Goal: Task Accomplishment & Management: Manage account settings

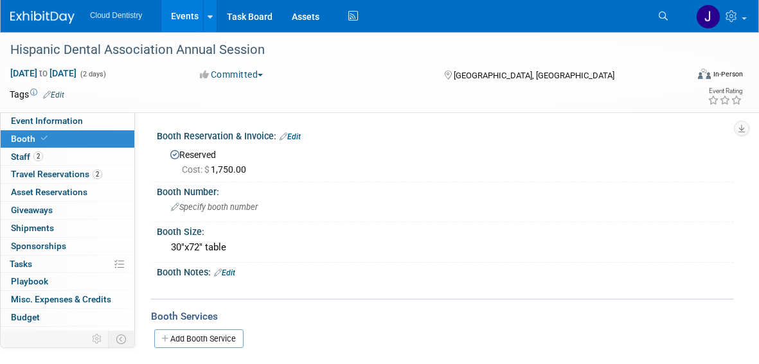
click at [188, 8] on link "Events" at bounding box center [184, 16] width 47 height 32
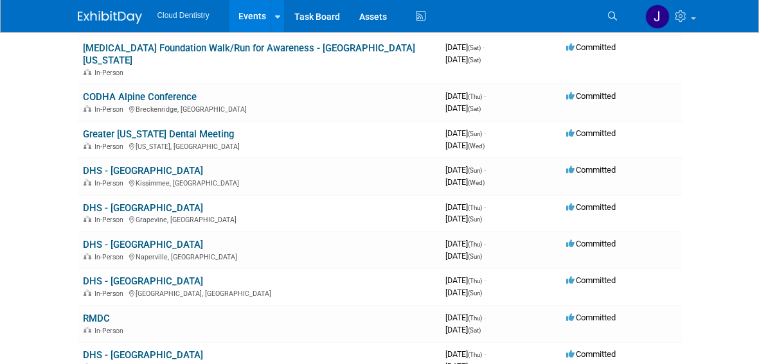
scroll to position [380, 0]
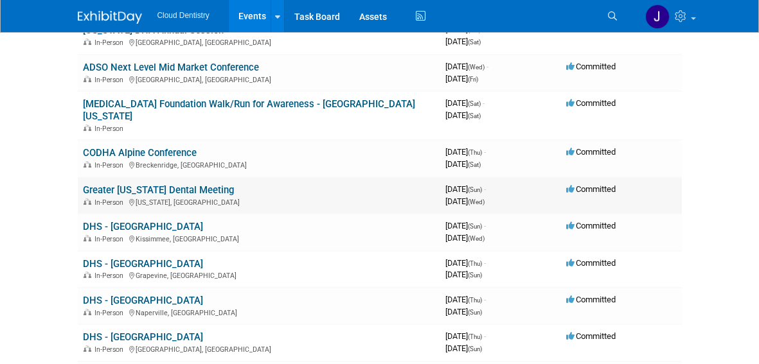
click at [162, 184] on link "Greater [US_STATE] Dental Meeting" at bounding box center [158, 190] width 151 height 12
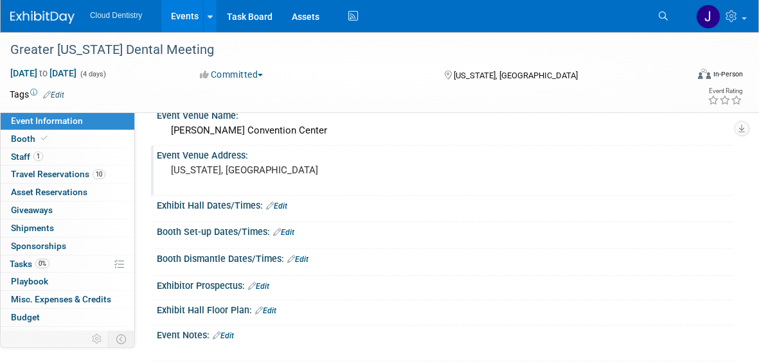
scroll to position [45, 0]
click at [71, 177] on span "Travel Reservations 10" at bounding box center [58, 174] width 94 height 10
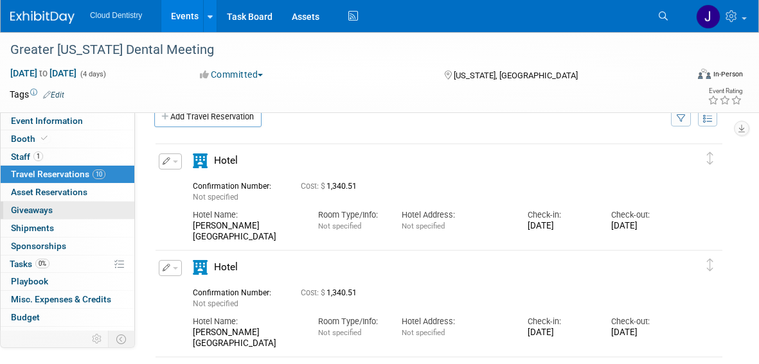
scroll to position [0, 0]
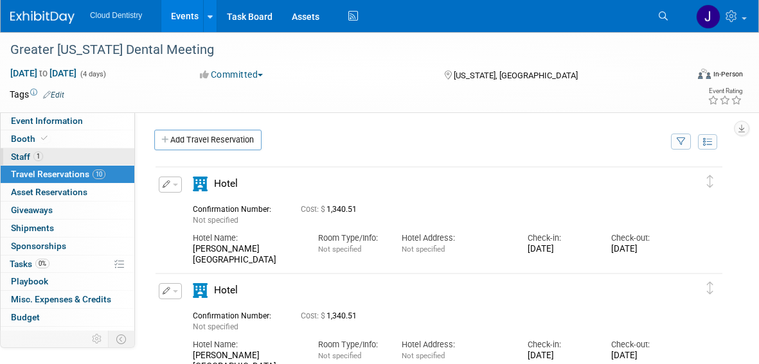
click at [66, 154] on link "1 Staff 1" at bounding box center [68, 156] width 134 height 17
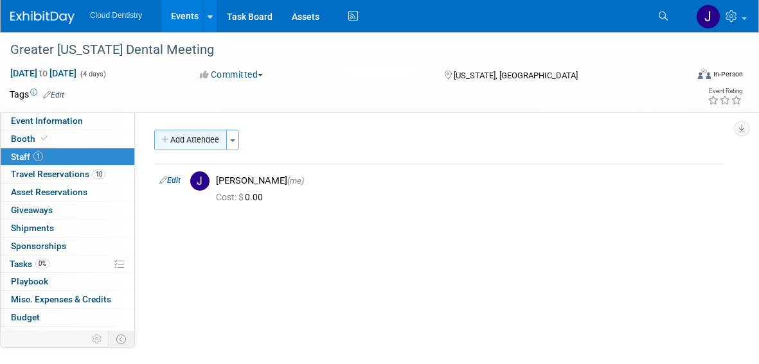
click at [213, 133] on button "Add Attendee" at bounding box center [190, 140] width 73 height 21
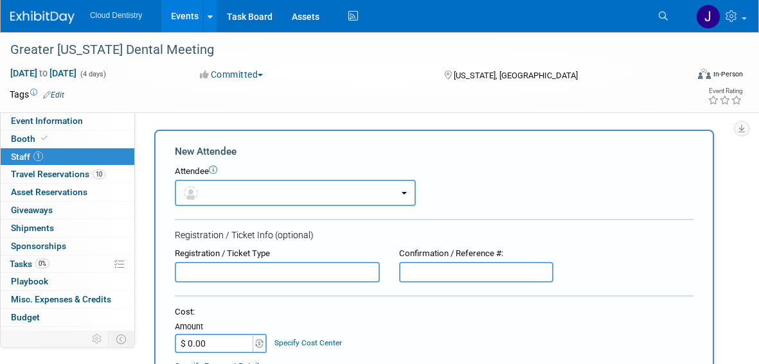
click at [238, 194] on button "button" at bounding box center [295, 193] width 241 height 26
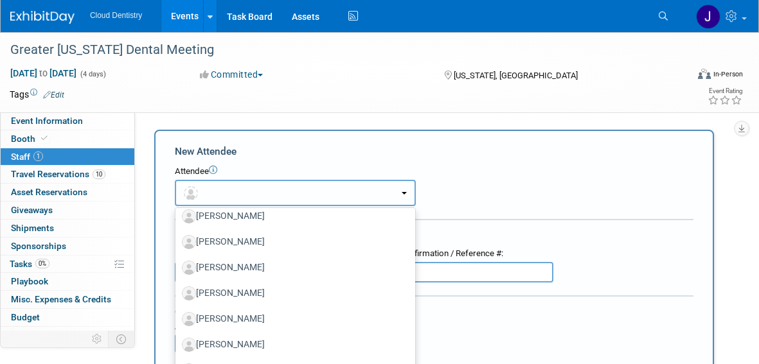
scroll to position [180, 0]
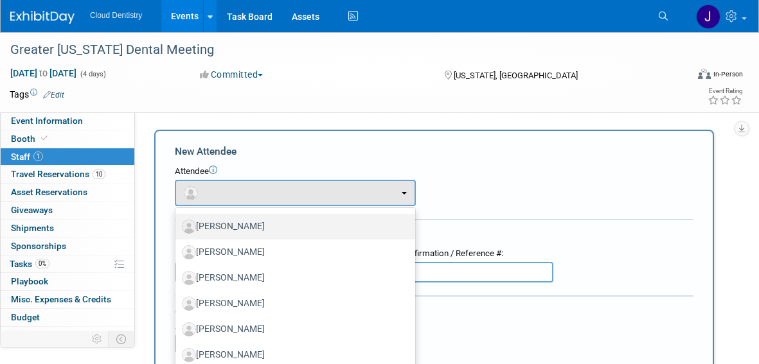
click at [253, 226] on label "[PERSON_NAME]" at bounding box center [292, 226] width 220 height 21
click at [177, 226] on input "[PERSON_NAME]" at bounding box center [173, 225] width 8 height 8
select select "e031a5e5-d8d0-401f-ae75-efa138e74844"
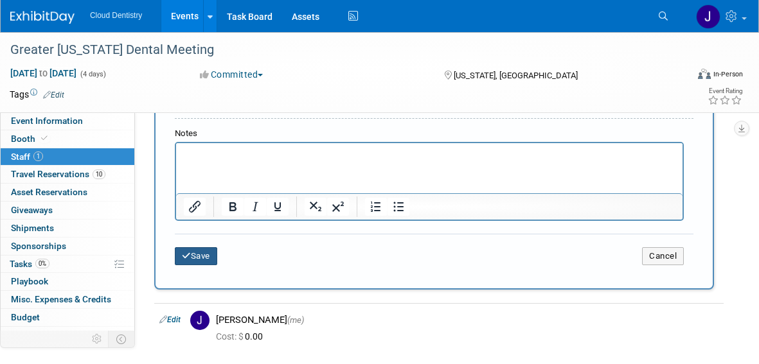
click at [208, 260] on button "Save" at bounding box center [196, 256] width 42 height 18
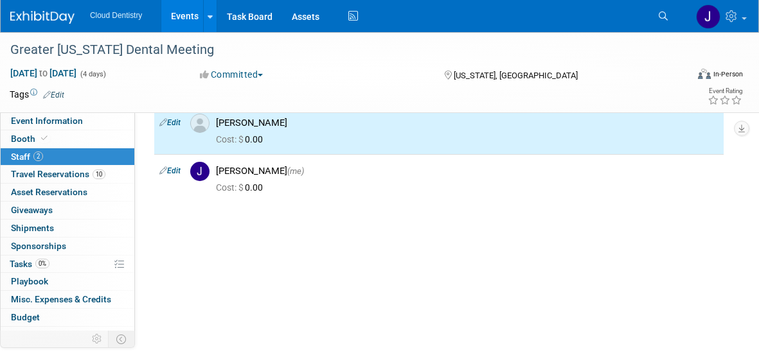
scroll to position [0, 0]
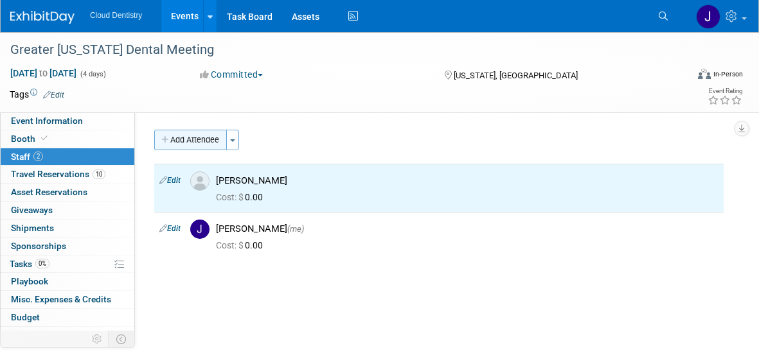
click at [202, 147] on button "Add Attendee" at bounding box center [190, 140] width 73 height 21
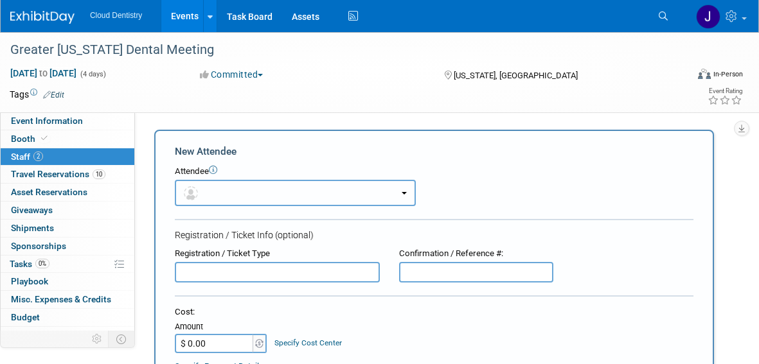
click at [225, 202] on button "button" at bounding box center [295, 193] width 241 height 26
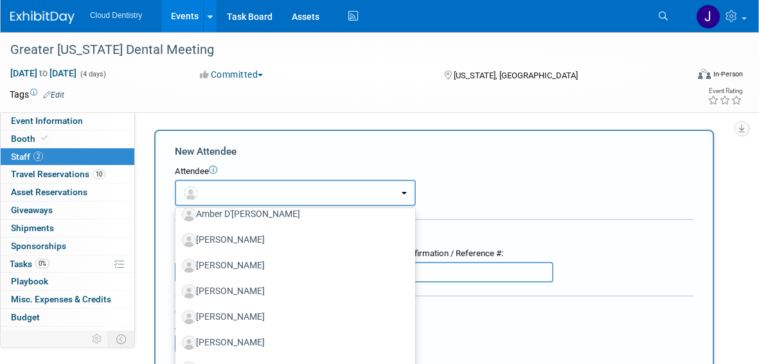
scroll to position [168, 0]
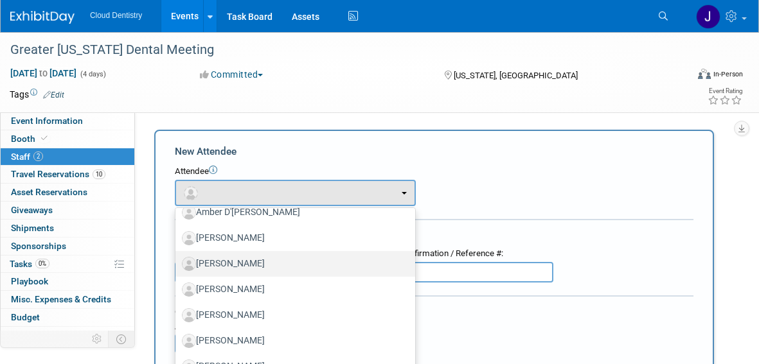
click at [229, 263] on label "[PERSON_NAME]" at bounding box center [292, 264] width 220 height 21
click at [177, 263] on input "[PERSON_NAME]" at bounding box center [173, 262] width 8 height 8
select select "d181d8a9-e78e-4a1e-a2fe-a3950815a4dc"
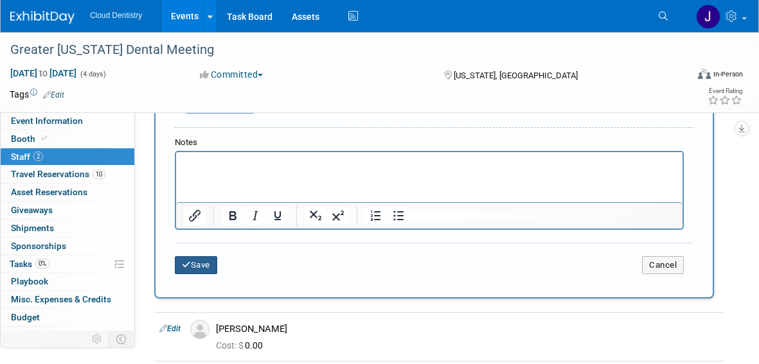
click at [203, 265] on button "Save" at bounding box center [196, 265] width 42 height 18
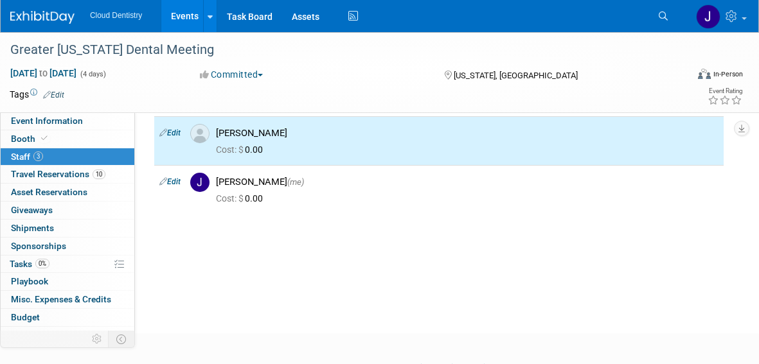
scroll to position [0, 0]
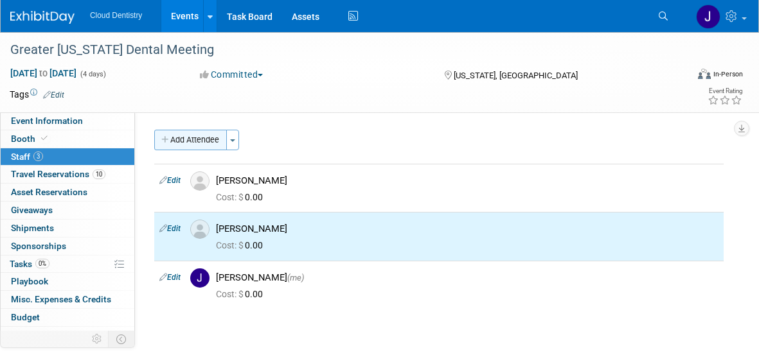
click at [208, 132] on button "Add Attendee" at bounding box center [190, 140] width 73 height 21
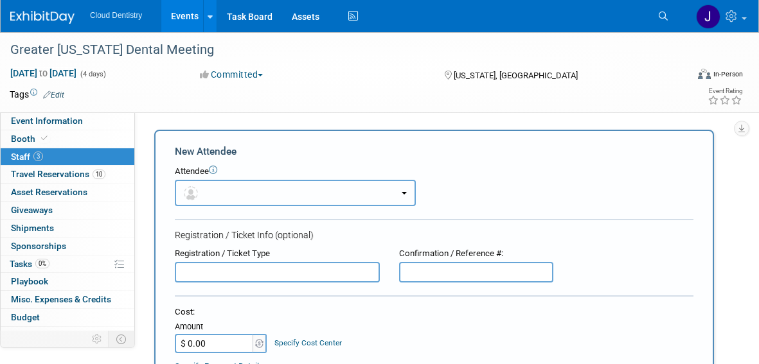
click at [226, 199] on button "button" at bounding box center [295, 193] width 241 height 26
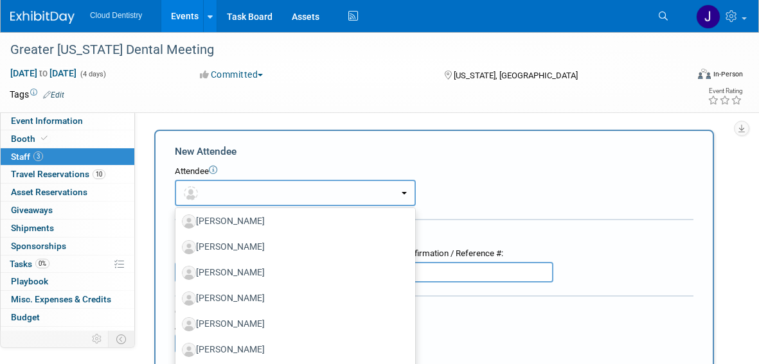
scroll to position [242, 0]
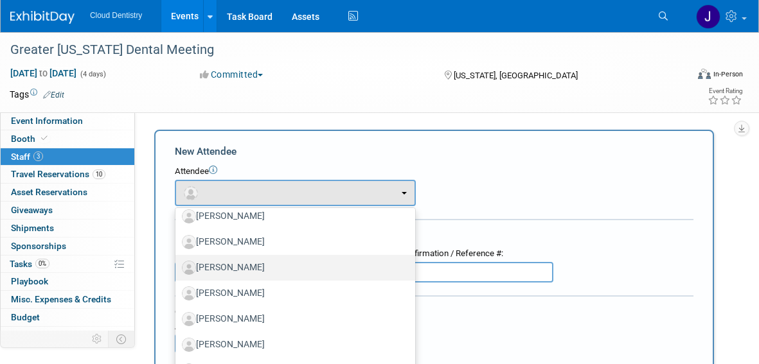
click at [233, 272] on label "Elizabeth Malazzo" at bounding box center [292, 268] width 220 height 21
click at [177, 270] on input "Elizabeth Malazzo" at bounding box center [173, 266] width 8 height 8
select select "8c6d5dca-f63e-4885-834d-657d9e2b4f87"
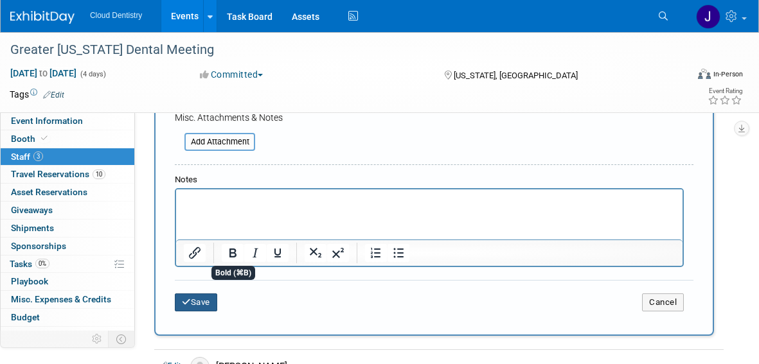
click at [203, 299] on button "Save" at bounding box center [196, 303] width 42 height 18
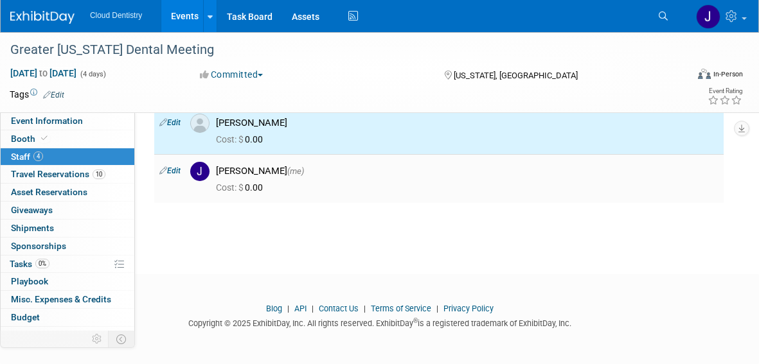
scroll to position [0, 0]
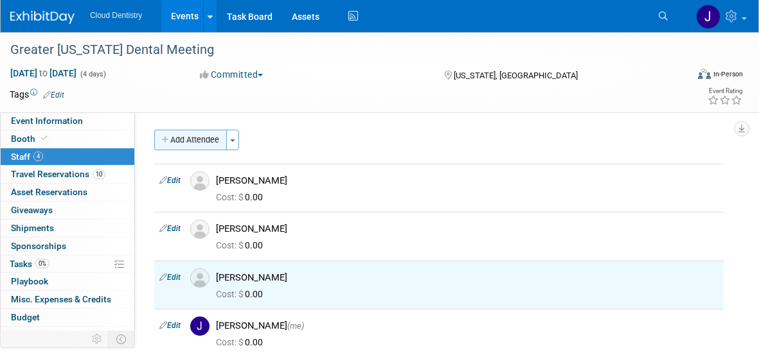
click at [191, 146] on button "Add Attendee" at bounding box center [190, 140] width 73 height 21
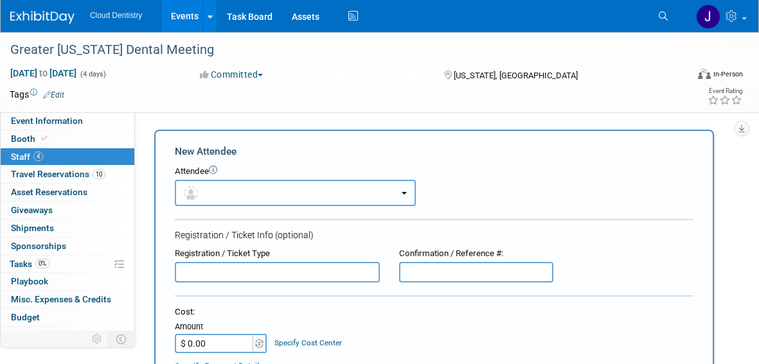
click at [242, 204] on button "button" at bounding box center [295, 193] width 241 height 26
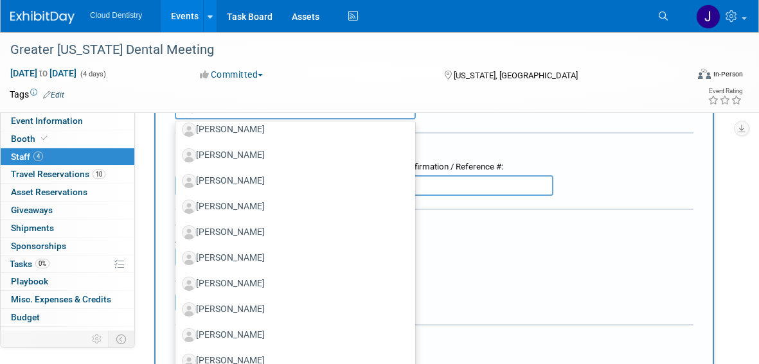
scroll to position [97, 0]
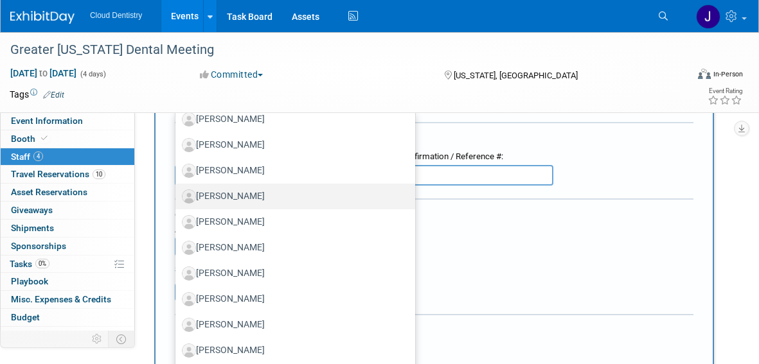
click at [236, 201] on label "[PERSON_NAME]" at bounding box center [292, 196] width 220 height 21
click at [177, 199] on input "[PERSON_NAME]" at bounding box center [173, 195] width 8 height 8
select select "498772bd-7562-4392-aeb9-f96aaf2782f1"
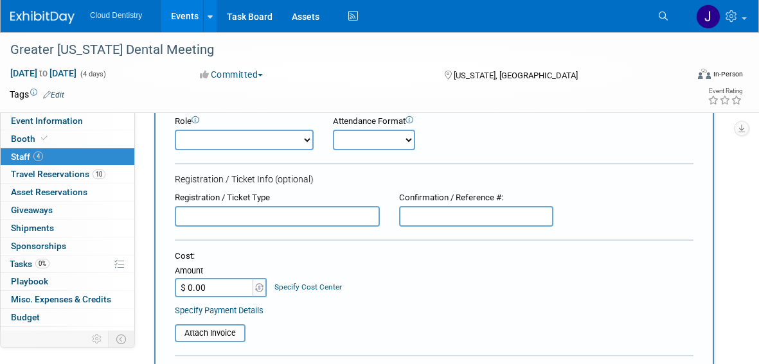
scroll to position [0, 0]
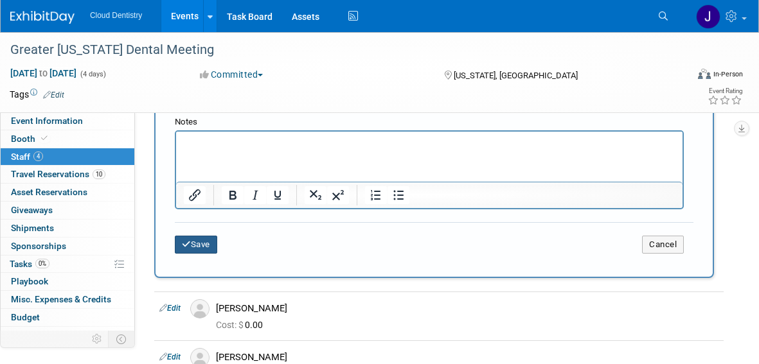
click at [198, 251] on button "Save" at bounding box center [196, 245] width 42 height 18
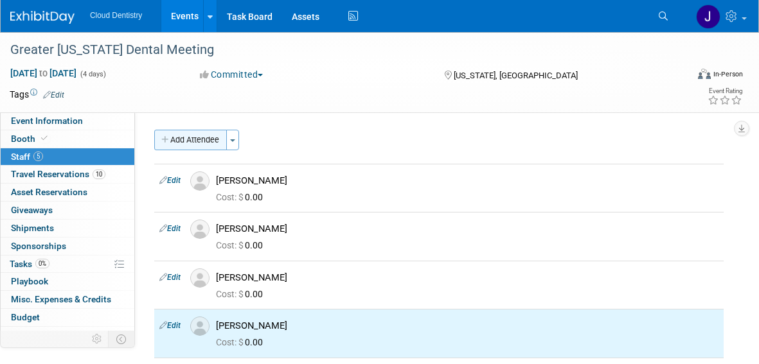
click at [211, 146] on button "Add Attendee" at bounding box center [190, 140] width 73 height 21
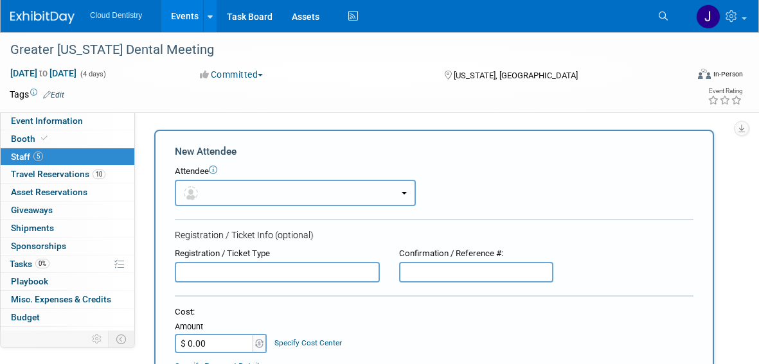
click at [240, 193] on button "button" at bounding box center [295, 193] width 241 height 26
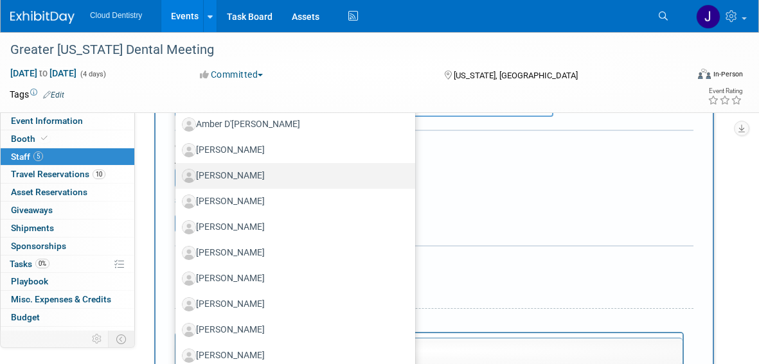
scroll to position [190, 0]
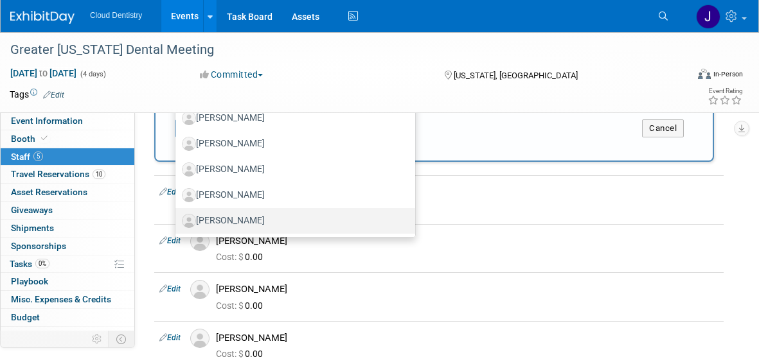
click at [234, 222] on label "Trey Tepichin" at bounding box center [292, 221] width 220 height 21
click at [177, 222] on input "Trey Tepichin" at bounding box center [173, 219] width 8 height 8
select select "36bd4bc5-1664-491a-88b8-e8229080c24c"
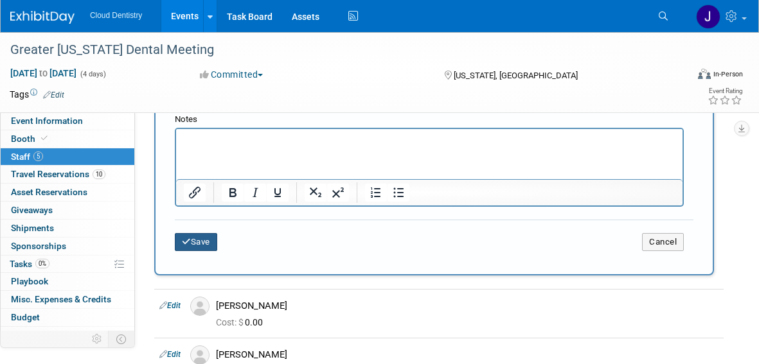
click at [197, 245] on button "Save" at bounding box center [196, 242] width 42 height 18
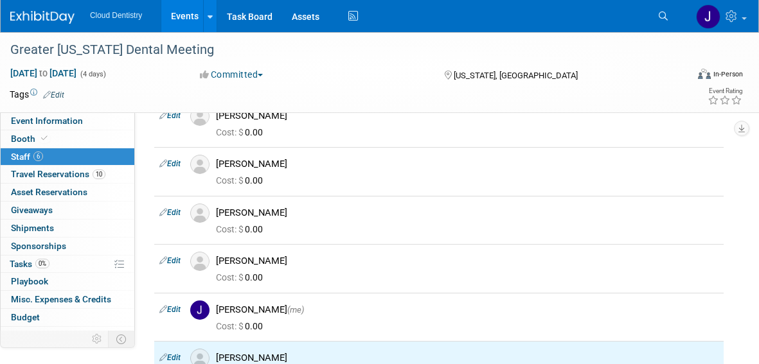
scroll to position [0, 0]
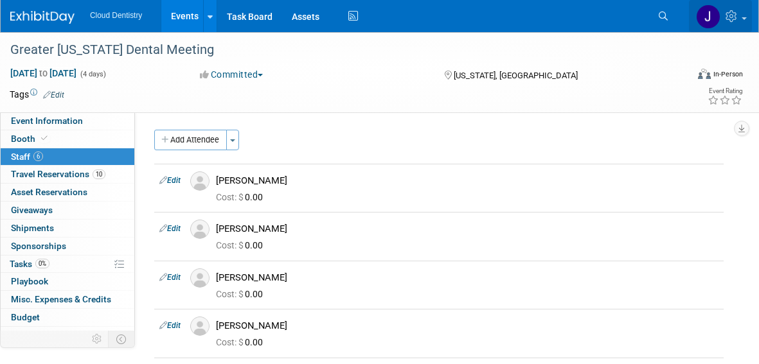
click at [742, 19] on span at bounding box center [743, 18] width 5 height 3
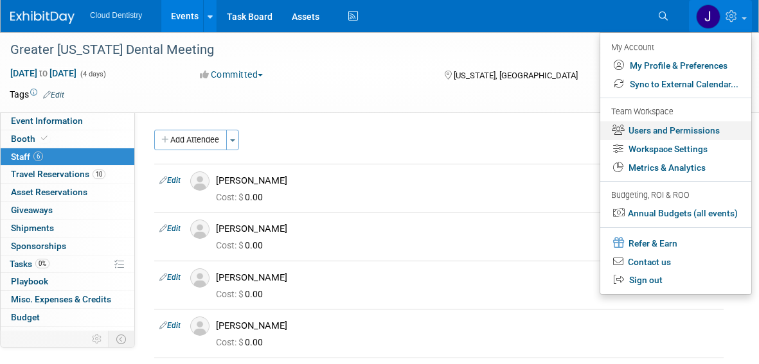
click at [661, 133] on link "Users and Permissions" at bounding box center [675, 130] width 151 height 19
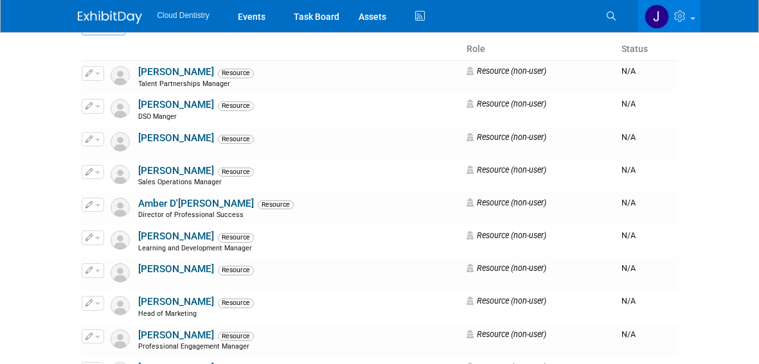
scroll to position [118, 0]
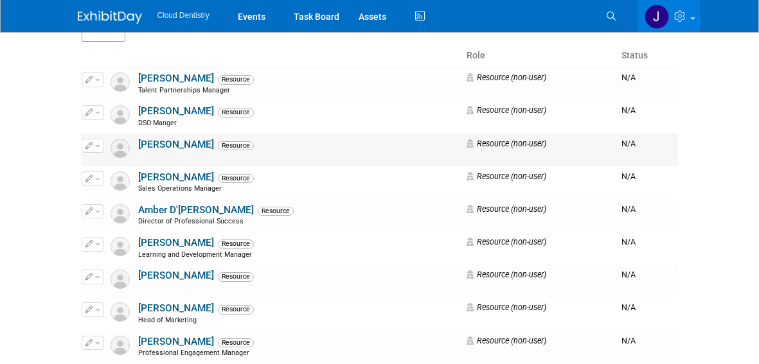
click at [100, 143] on button "button" at bounding box center [93, 146] width 22 height 14
click at [93, 146] on button "button" at bounding box center [93, 146] width 22 height 14
click at [93, 147] on button "button" at bounding box center [93, 146] width 22 height 14
click at [98, 148] on button "button" at bounding box center [93, 146] width 22 height 14
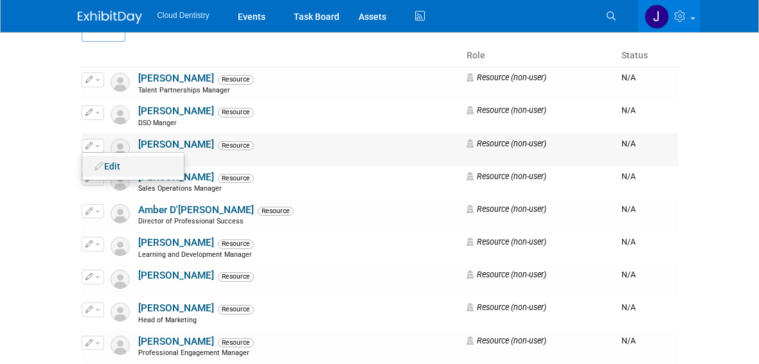
click at [134, 172] on link "Edit" at bounding box center [133, 166] width 102 height 18
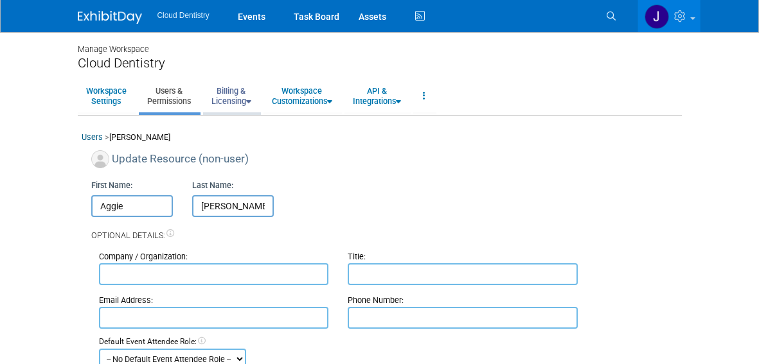
click at [241, 91] on link "Billing & Licensing" at bounding box center [231, 95] width 57 height 31
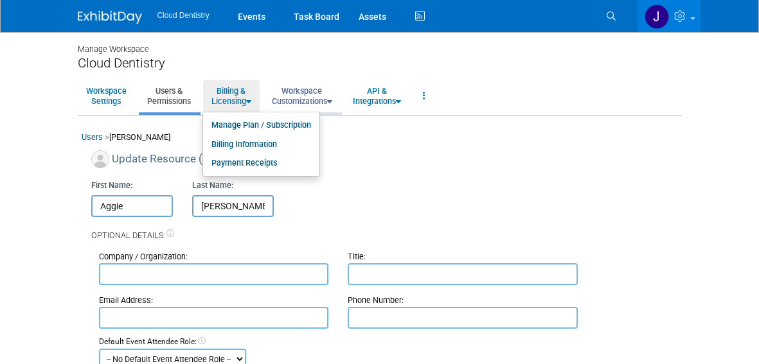
click at [302, 95] on link "Workspace Customizations" at bounding box center [301, 95] width 77 height 31
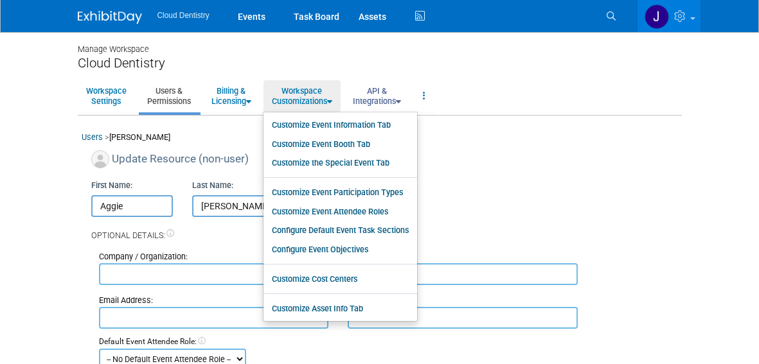
click at [378, 89] on link "API & Integrations" at bounding box center [376, 95] width 65 height 31
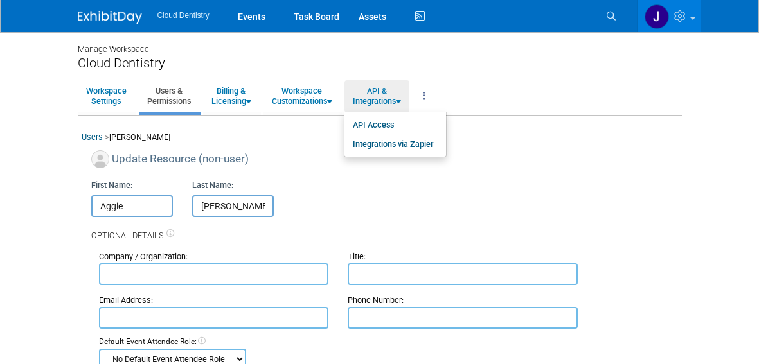
click at [435, 94] on link at bounding box center [424, 95] width 22 height 31
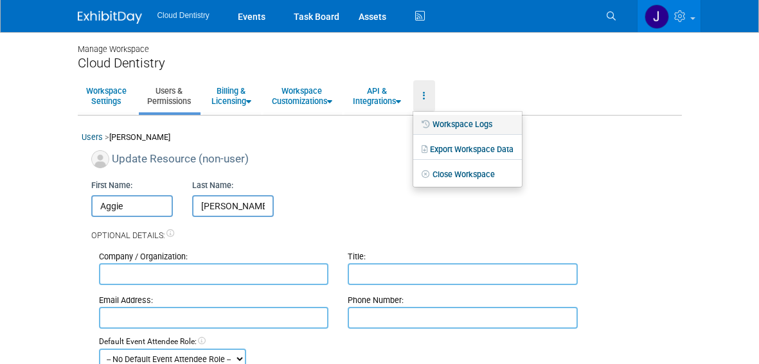
click at [461, 117] on link "Workspace Logs" at bounding box center [467, 124] width 109 height 19
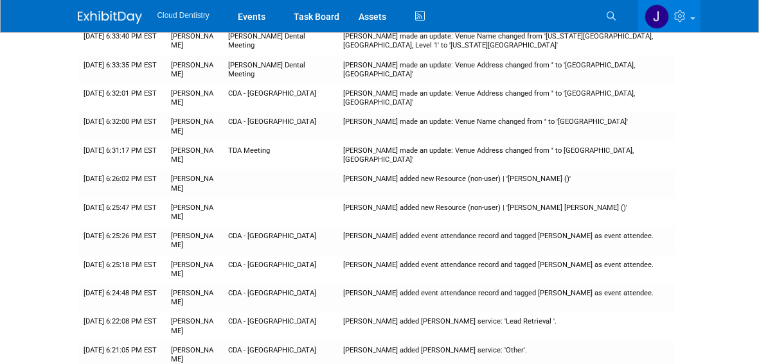
scroll to position [14295, 0]
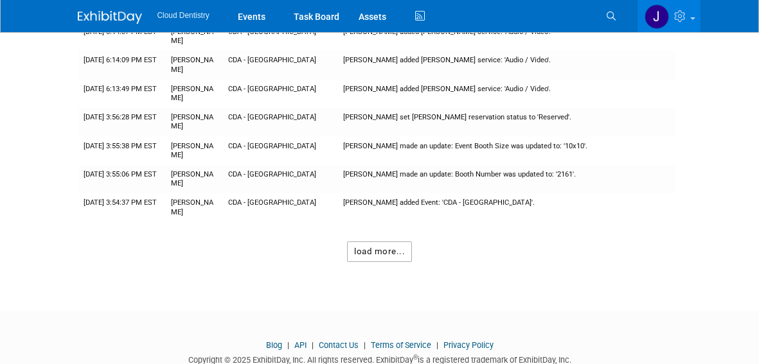
click at [382, 242] on button "load more..." at bounding box center [379, 252] width 65 height 21
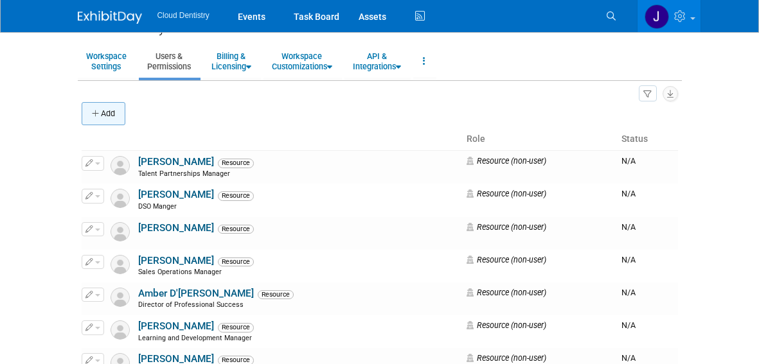
click at [111, 109] on button "Add" at bounding box center [104, 113] width 44 height 23
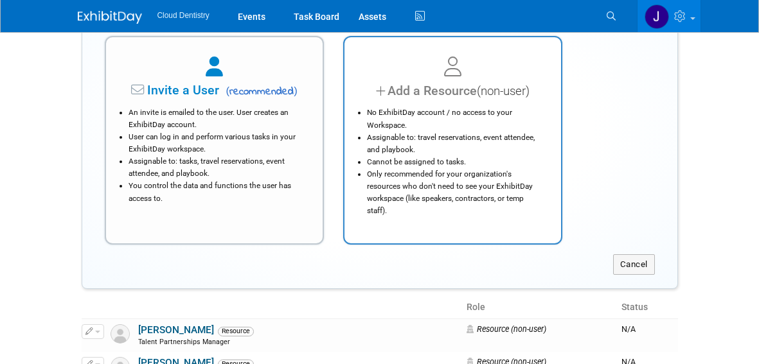
click at [466, 185] on li "Only recommended for your organization's resources who don't need to see your E…" at bounding box center [456, 192] width 178 height 49
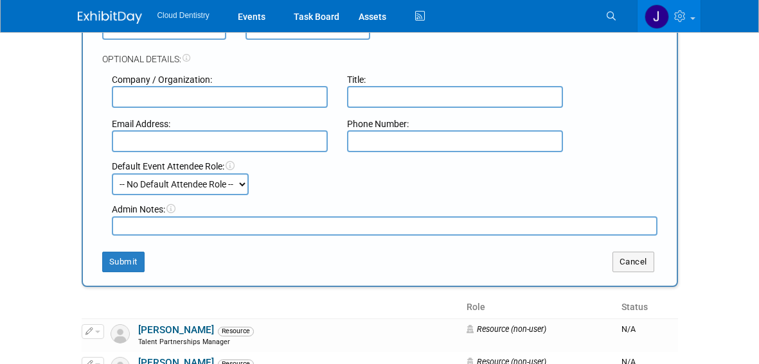
scroll to position [39, 0]
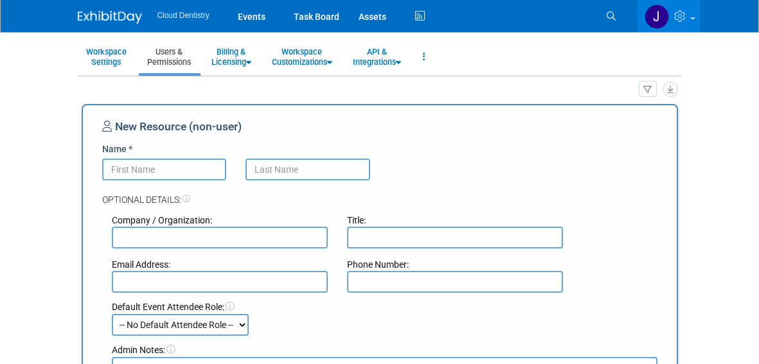
click at [181, 172] on input "Name *" at bounding box center [164, 170] width 125 height 22
type input "[PERSON_NAME]"
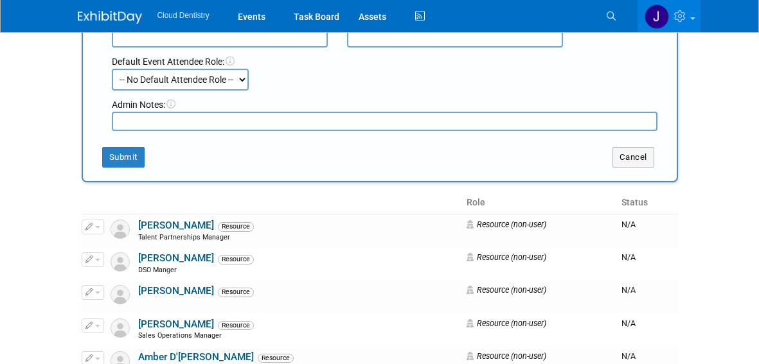
scroll to position [293, 0]
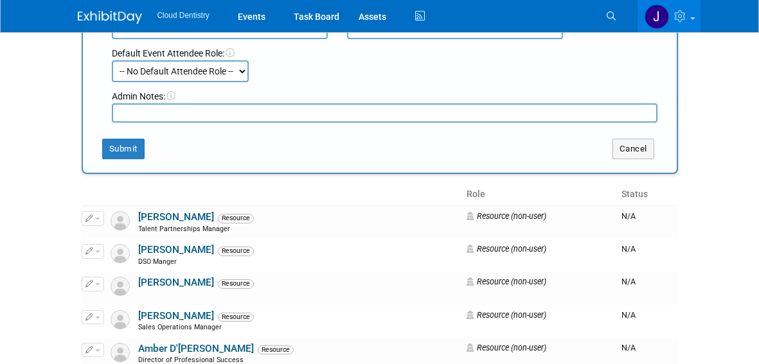
type input "[PERSON_NAME]"
click at [143, 157] on button "Submit" at bounding box center [123, 149] width 42 height 21
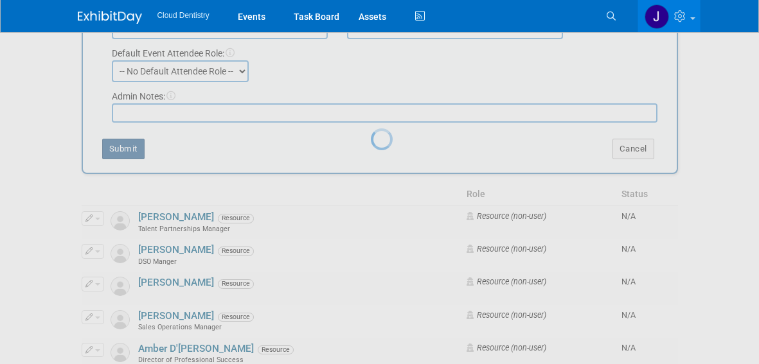
scroll to position [0, 0]
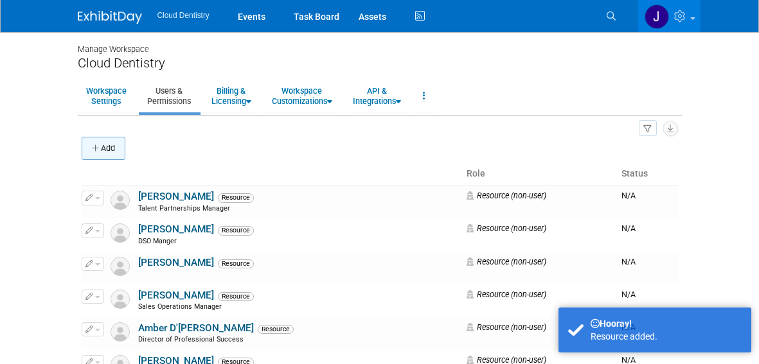
click at [116, 141] on button "Add" at bounding box center [104, 148] width 44 height 23
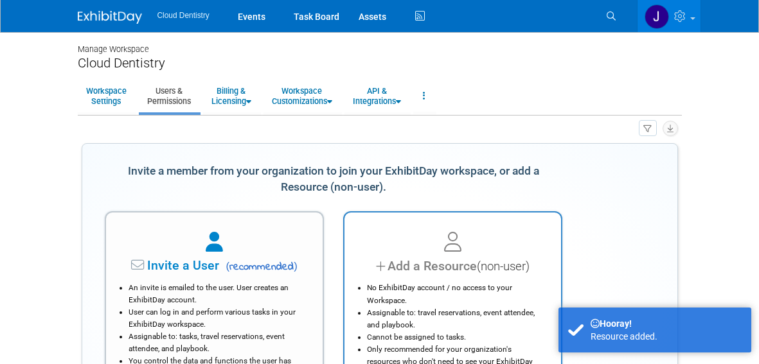
click at [405, 260] on div "Add a Resource (non-user)" at bounding box center [452, 266] width 184 height 19
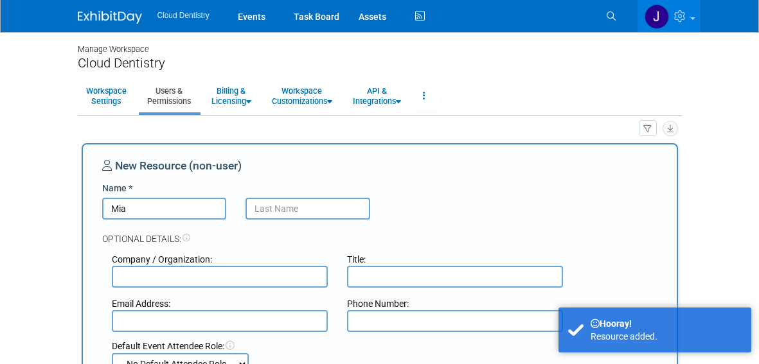
type input "Mia"
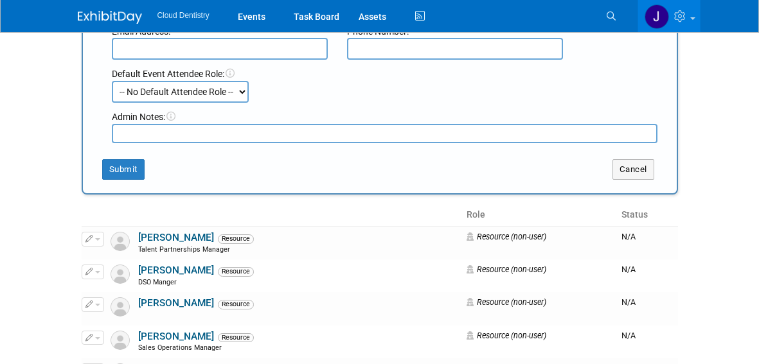
scroll to position [294, 0]
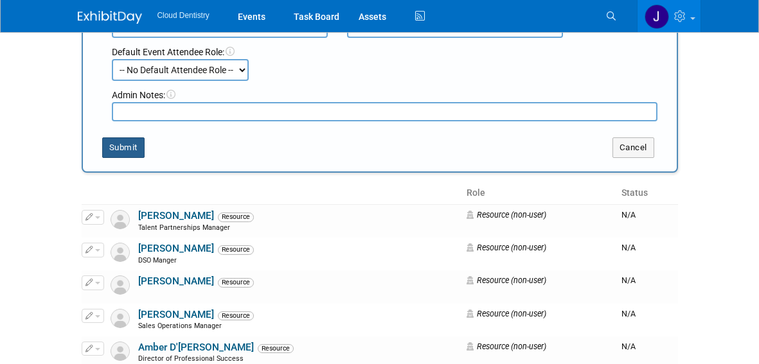
type input "[PERSON_NAME]"
click at [128, 155] on button "Submit" at bounding box center [123, 147] width 42 height 21
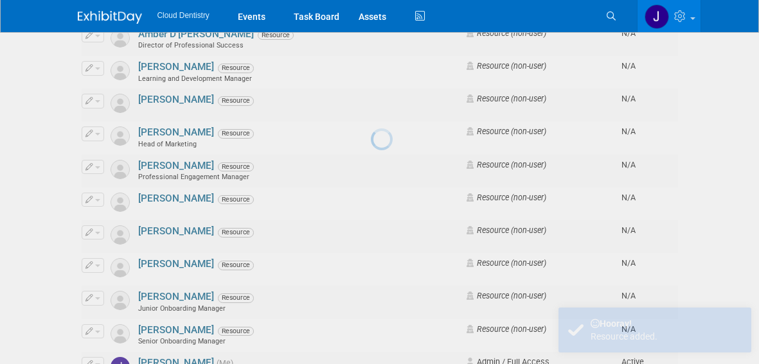
scroll to position [0, 0]
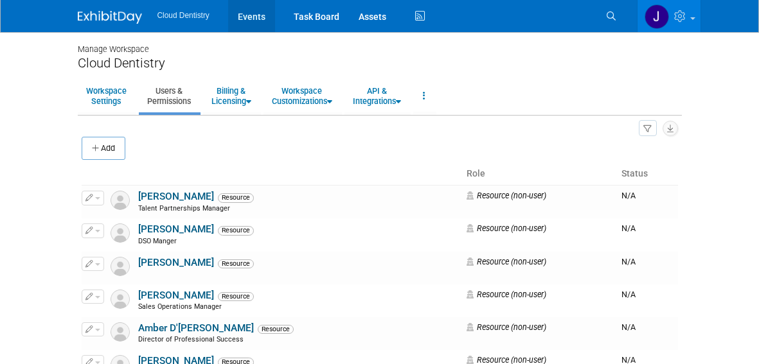
click at [252, 21] on link "Events" at bounding box center [251, 16] width 47 height 32
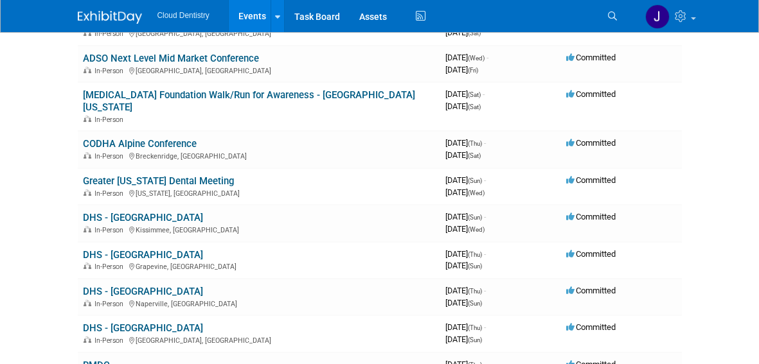
scroll to position [375, 0]
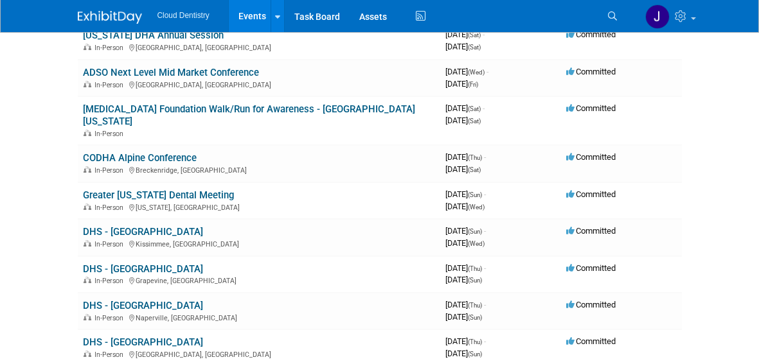
click at [177, 182] on td "Greater [US_STATE] Dental Meeting In-Person [US_STATE], [GEOGRAPHIC_DATA]" at bounding box center [259, 200] width 362 height 37
click at [177, 190] on link "Greater [US_STATE] Dental Meeting" at bounding box center [158, 196] width 151 height 12
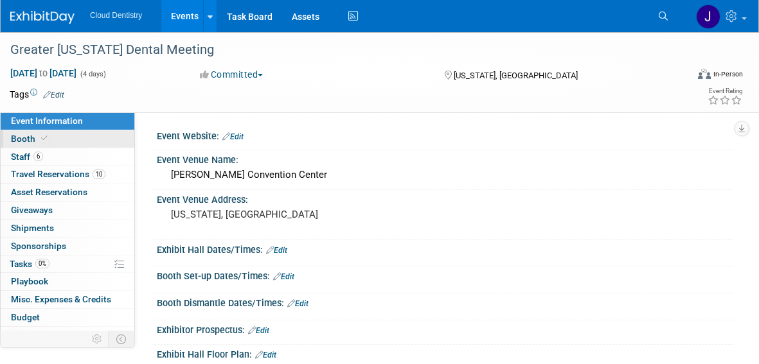
click at [83, 138] on link "Booth" at bounding box center [68, 138] width 134 height 17
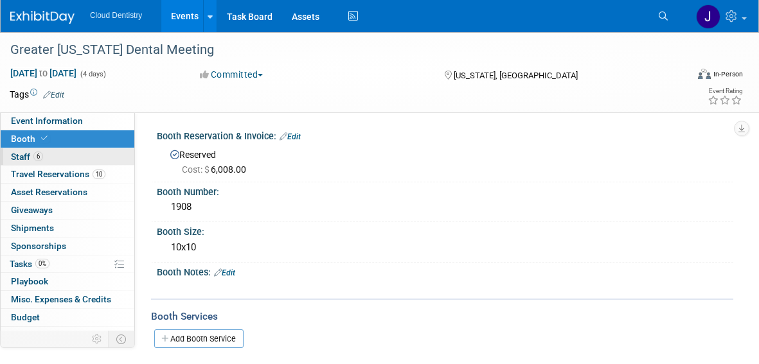
click at [75, 155] on link "6 Staff 6" at bounding box center [68, 156] width 134 height 17
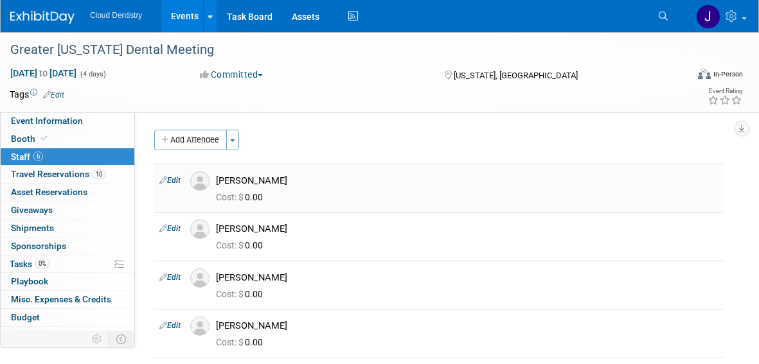
click at [210, 148] on button "Add Attendee" at bounding box center [190, 140] width 73 height 21
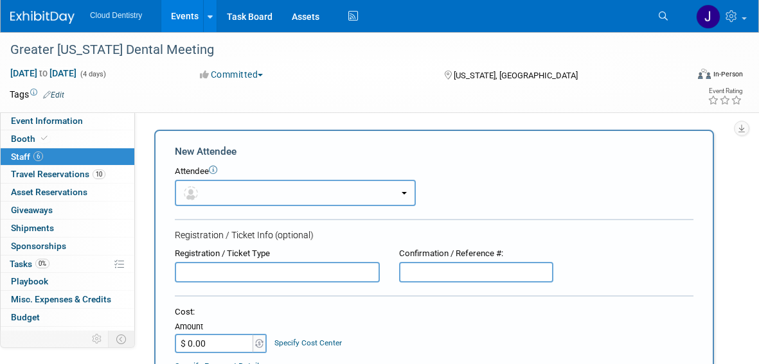
click at [281, 197] on button "button" at bounding box center [295, 193] width 241 height 26
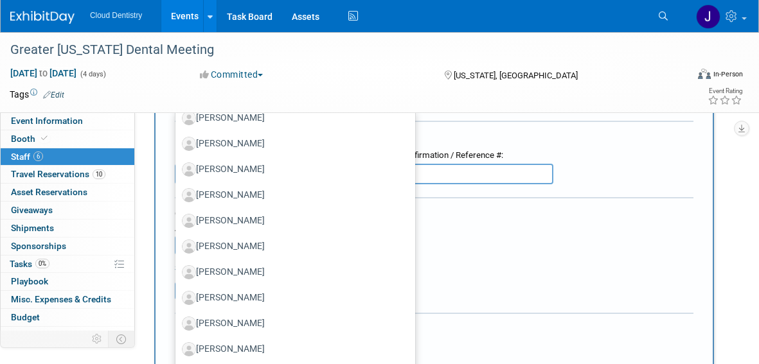
scroll to position [141, 0]
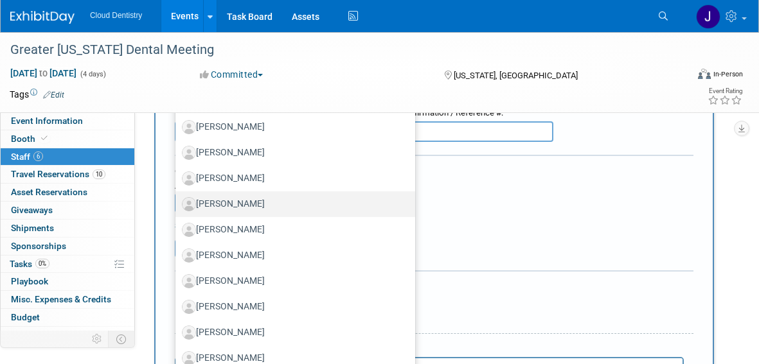
click at [245, 207] on label "[PERSON_NAME]" at bounding box center [292, 204] width 220 height 21
click at [177, 207] on input "[PERSON_NAME]" at bounding box center [173, 203] width 8 height 8
select select "bd560185-35c1-45a9-af90-12cd3cfe16e6"
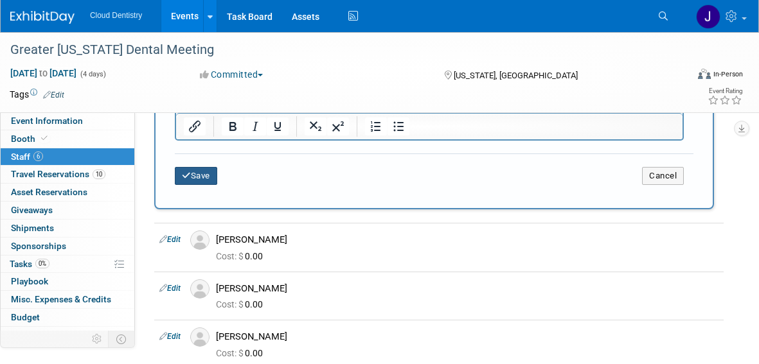
click at [200, 179] on button "Save" at bounding box center [196, 176] width 42 height 18
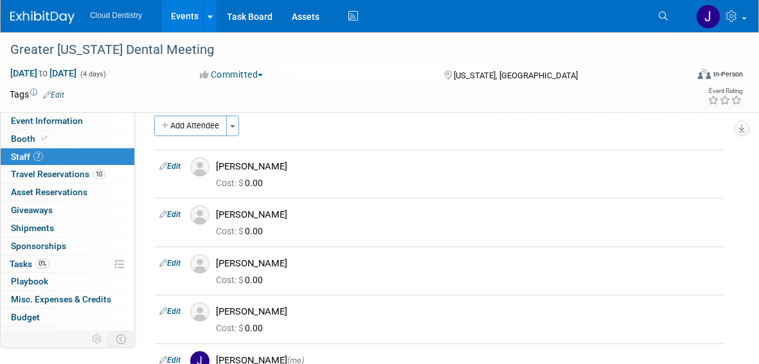
scroll to position [0, 0]
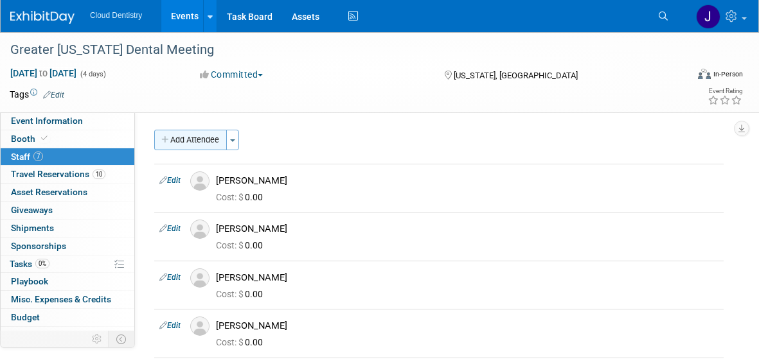
click at [202, 136] on button "Add Attendee" at bounding box center [190, 140] width 73 height 21
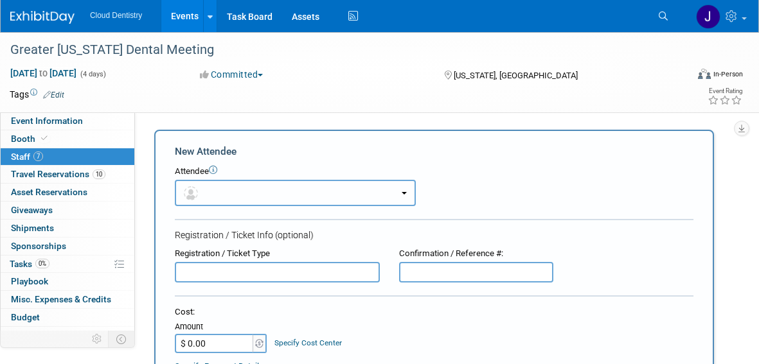
click at [217, 195] on button "button" at bounding box center [295, 193] width 241 height 26
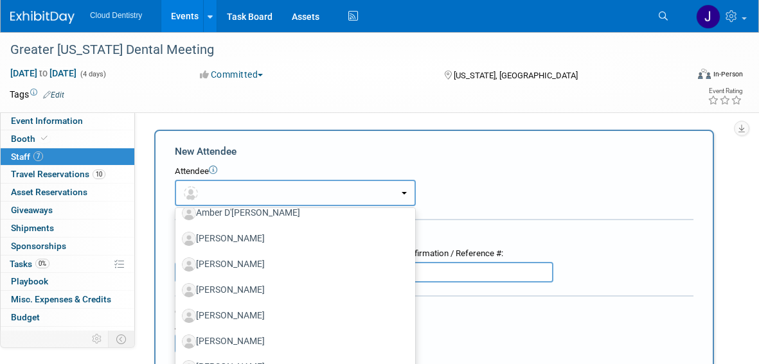
scroll to position [190, 0]
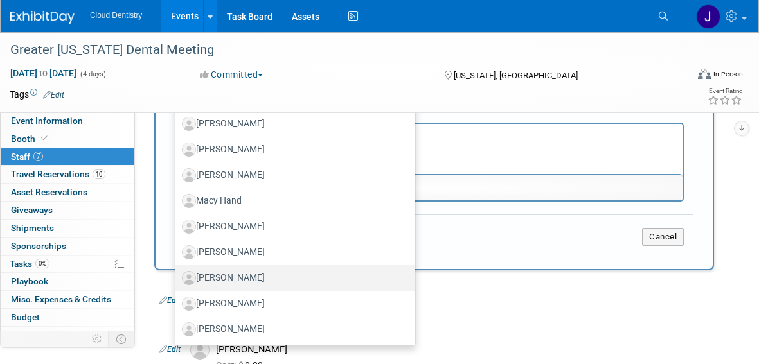
click at [245, 279] on label "[PERSON_NAME]" at bounding box center [292, 278] width 220 height 21
click at [177, 279] on input "[PERSON_NAME]" at bounding box center [173, 276] width 8 height 8
select select "a5469151-2c00-47fe-bc0f-9d79cea1a06d"
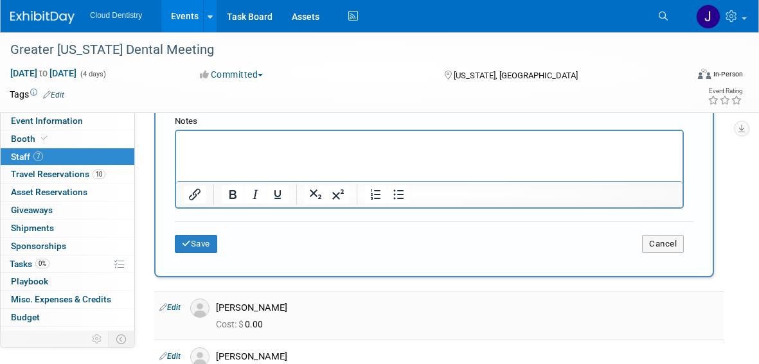
scroll to position [416, 0]
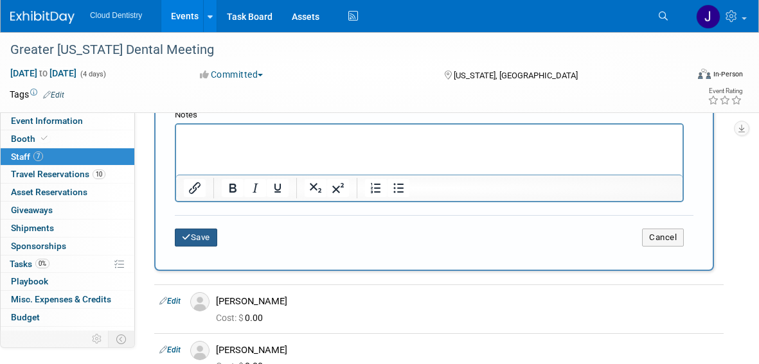
click at [199, 237] on button "Save" at bounding box center [196, 238] width 42 height 18
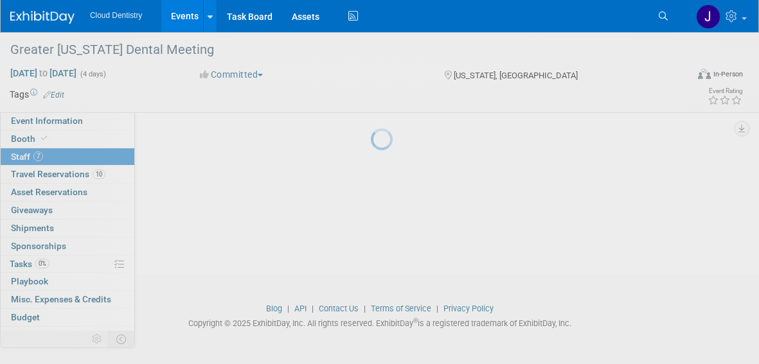
scroll to position [339, 0]
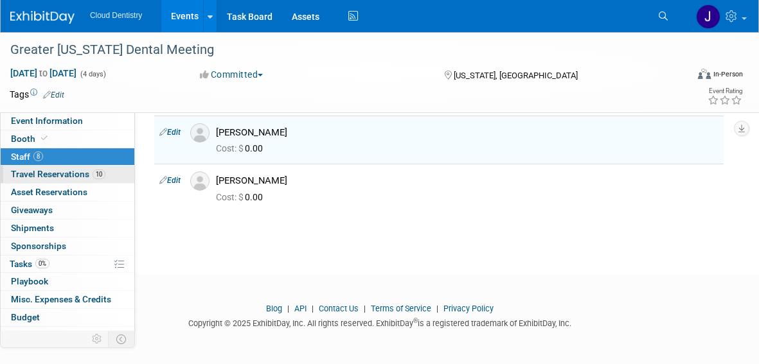
click at [76, 175] on span "Travel Reservations 10" at bounding box center [58, 174] width 94 height 10
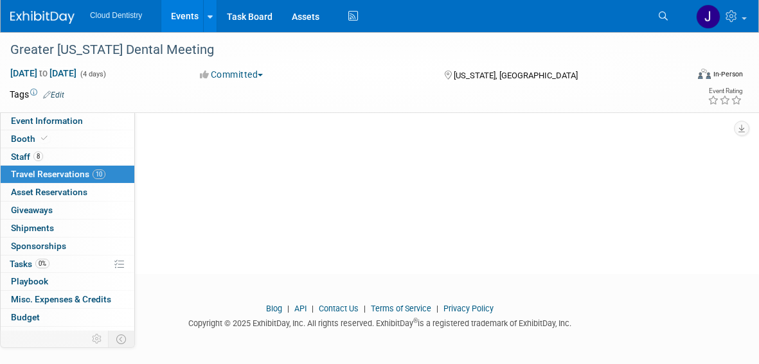
scroll to position [0, 0]
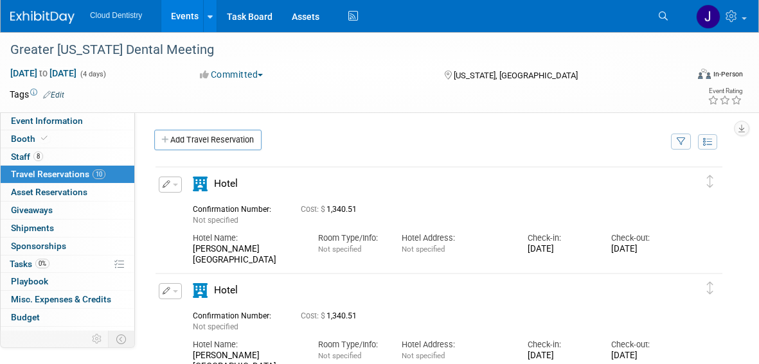
click at [175, 182] on button "button" at bounding box center [170, 185] width 23 height 16
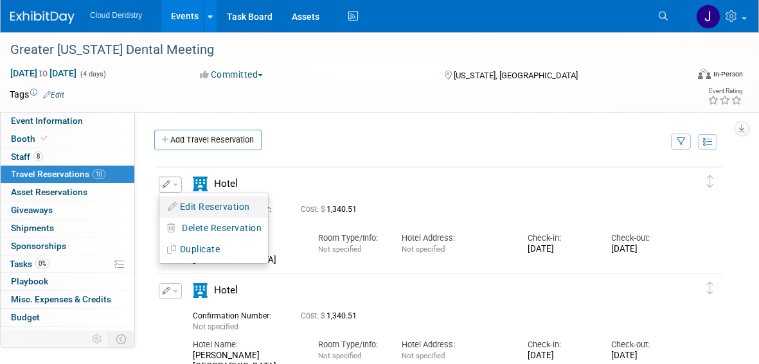
click at [191, 200] on button "Edit Reservation" at bounding box center [213, 207] width 109 height 19
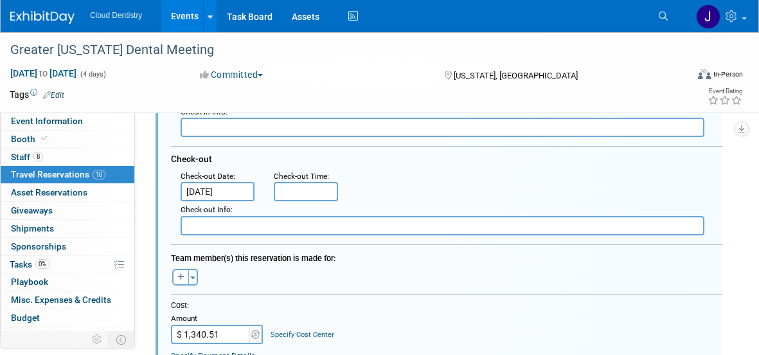
scroll to position [305, 0]
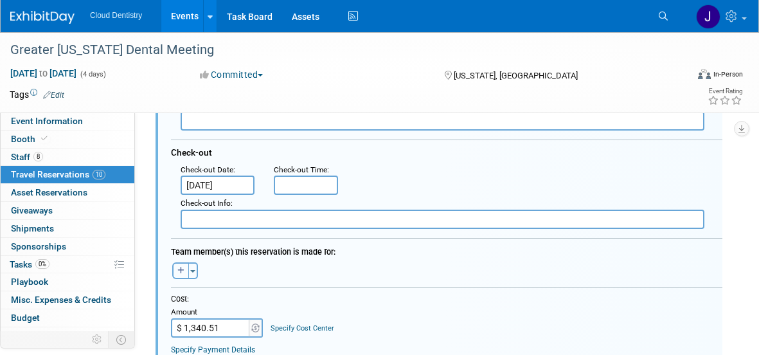
click at [186, 274] on button "button" at bounding box center [180, 270] width 17 height 17
select select
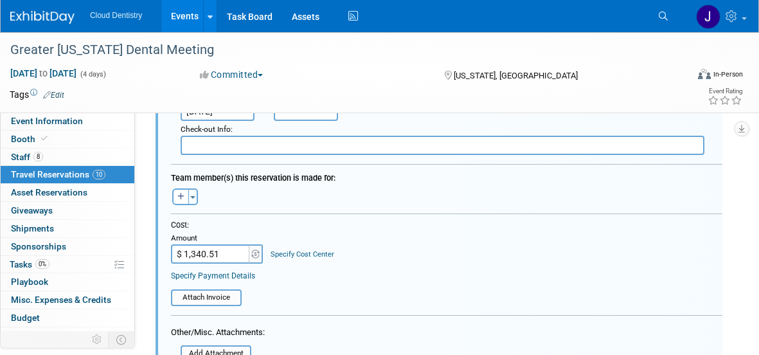
scroll to position [389, 0]
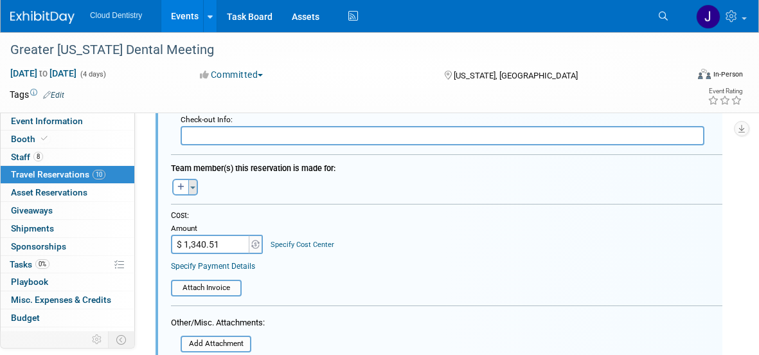
click at [188, 183] on button "Toggle Dropdown" at bounding box center [193, 187] width 10 height 17
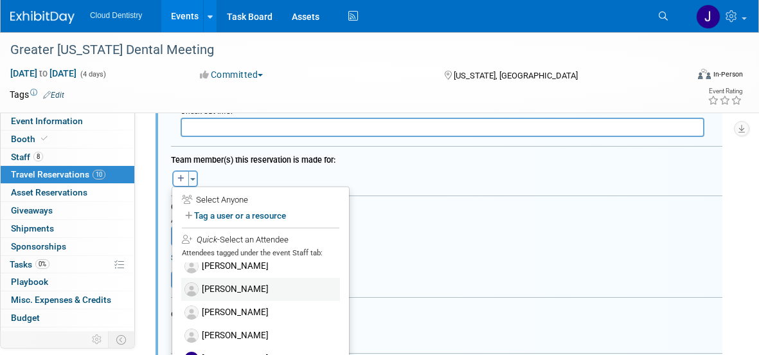
scroll to position [8, 0]
click at [240, 267] on label "[PERSON_NAME]" at bounding box center [260, 265] width 159 height 23
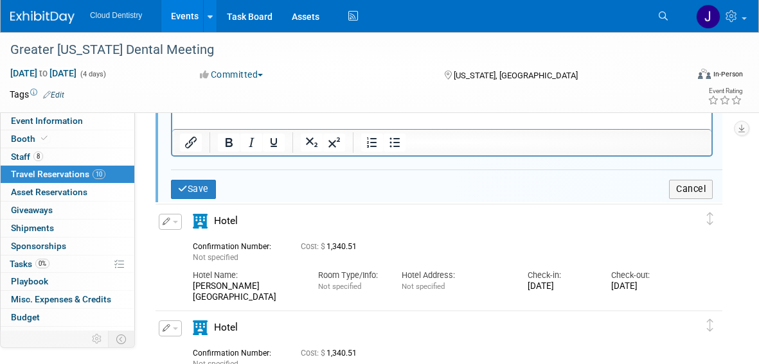
scroll to position [738, 0]
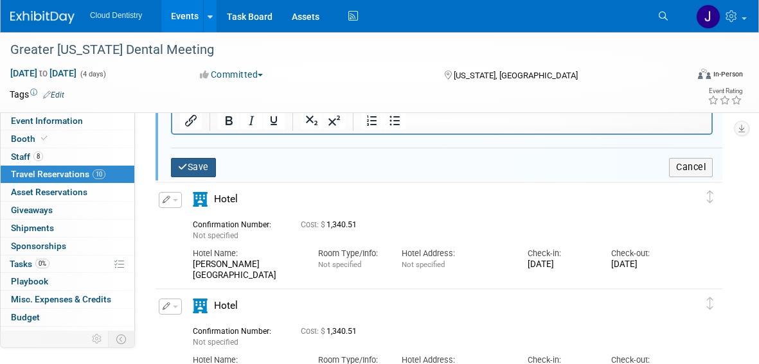
click at [192, 167] on button "Save" at bounding box center [193, 167] width 45 height 19
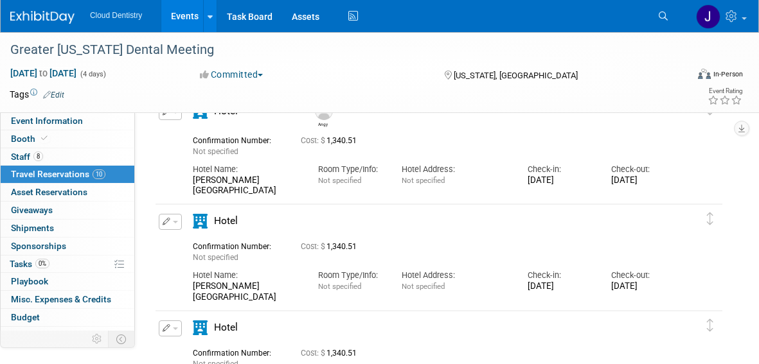
scroll to position [73, 0]
click at [182, 220] on div "Edit Reservation [GEOGRAPHIC_DATA]" at bounding box center [169, 225] width 28 height 24
click at [168, 219] on icon "button" at bounding box center [167, 221] width 8 height 8
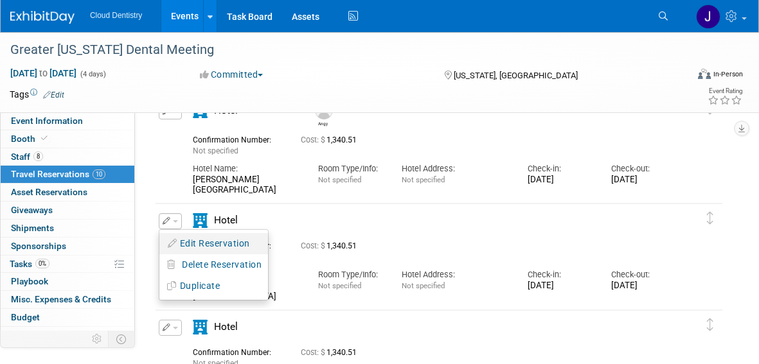
click at [223, 246] on button "Edit Reservation" at bounding box center [213, 243] width 109 height 19
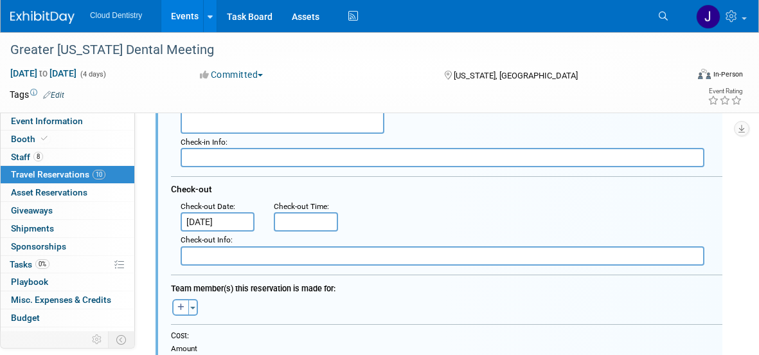
scroll to position [0, 0]
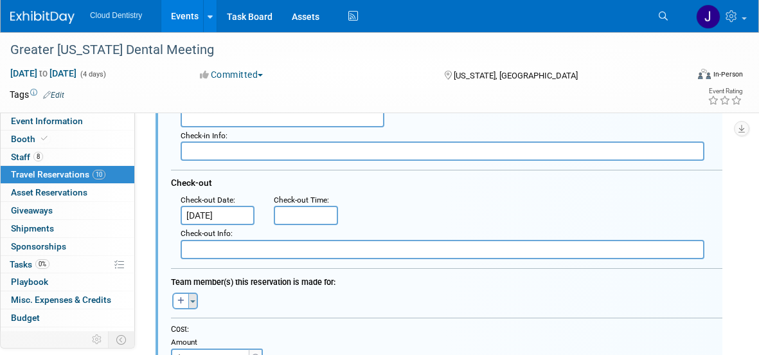
click at [197, 301] on button "Toggle Dropdown" at bounding box center [193, 300] width 10 height 17
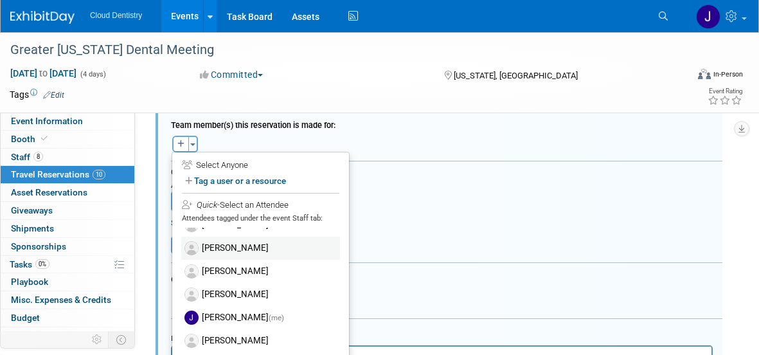
click at [263, 252] on label "[PERSON_NAME]" at bounding box center [260, 247] width 159 height 23
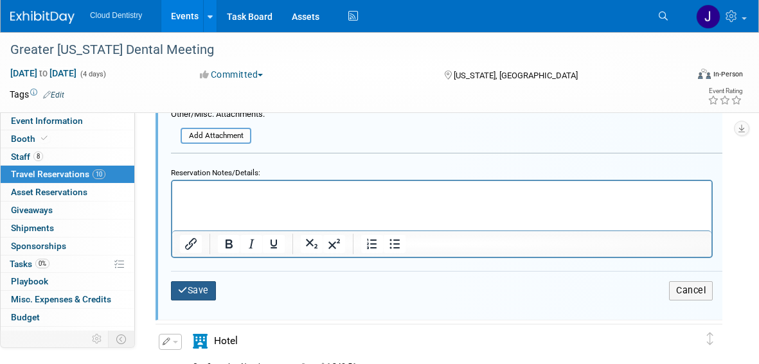
click at [208, 290] on button "Save" at bounding box center [193, 290] width 45 height 19
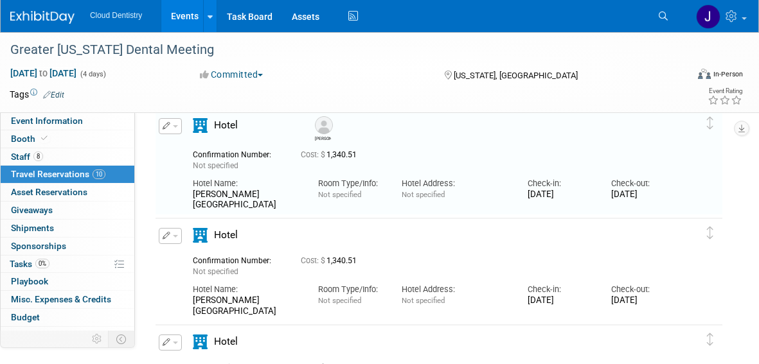
click at [173, 239] on button "button" at bounding box center [170, 236] width 23 height 16
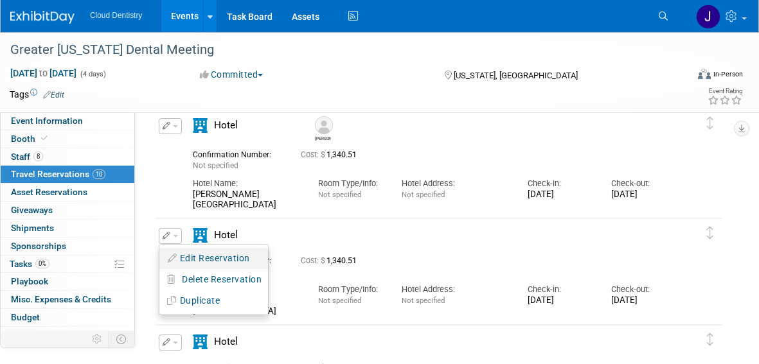
click at [189, 260] on button "Edit Reservation" at bounding box center [213, 258] width 109 height 19
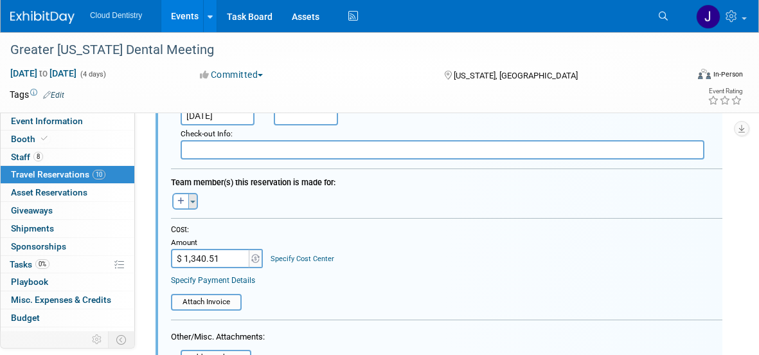
click at [193, 202] on span "button" at bounding box center [192, 201] width 5 height 3
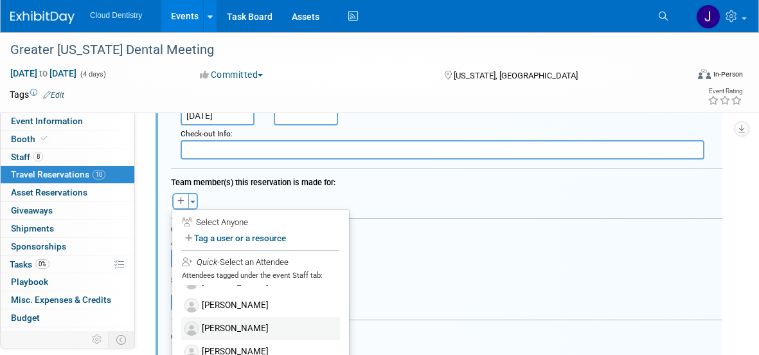
click at [225, 326] on label "[PERSON_NAME]" at bounding box center [260, 328] width 159 height 23
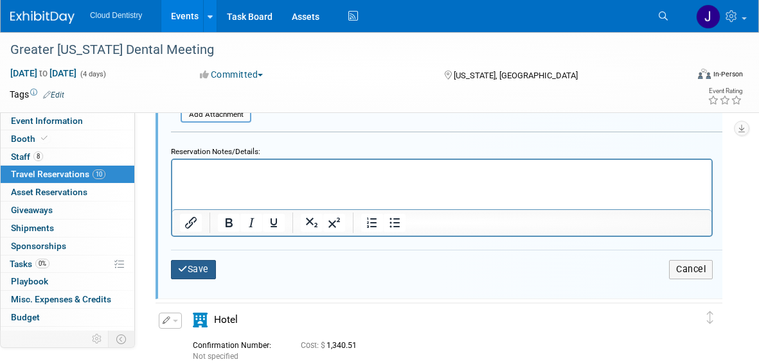
click at [206, 272] on button "Save" at bounding box center [193, 269] width 45 height 19
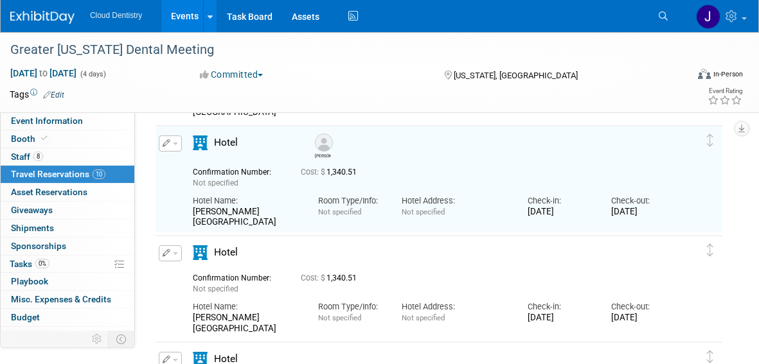
click at [175, 254] on span "button" at bounding box center [175, 253] width 5 height 3
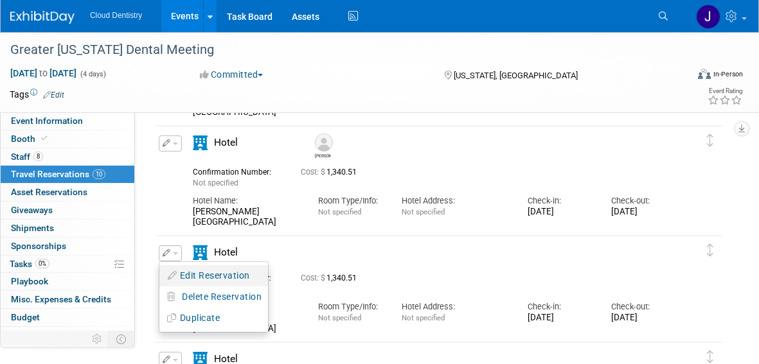
click at [191, 278] on button "Edit Reservation" at bounding box center [213, 276] width 109 height 19
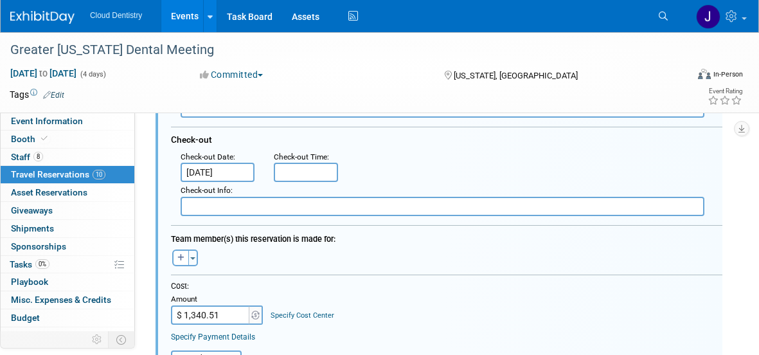
scroll to position [649, 0]
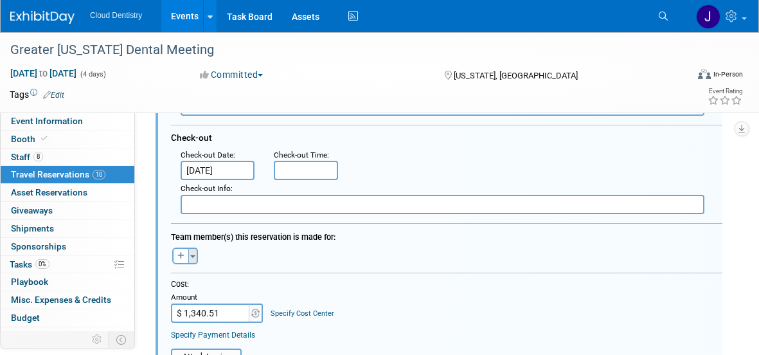
click at [194, 257] on span "button" at bounding box center [192, 256] width 5 height 3
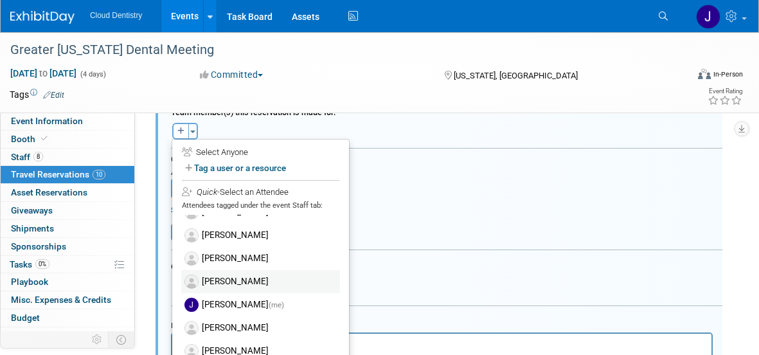
scroll to position [775, 0]
click at [243, 283] on label "[PERSON_NAME]" at bounding box center [260, 280] width 159 height 23
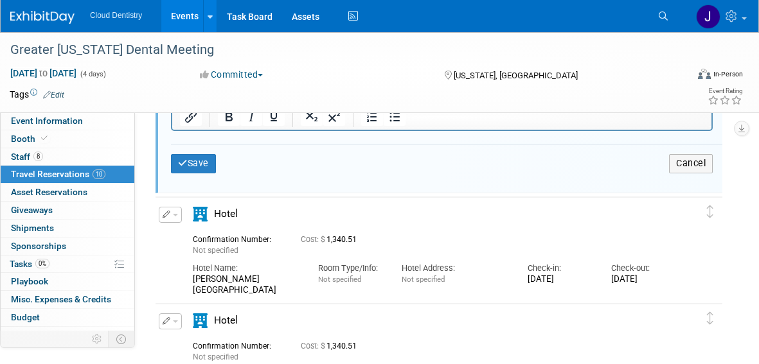
scroll to position [1073, 0]
click at [206, 158] on button "Save" at bounding box center [193, 162] width 45 height 19
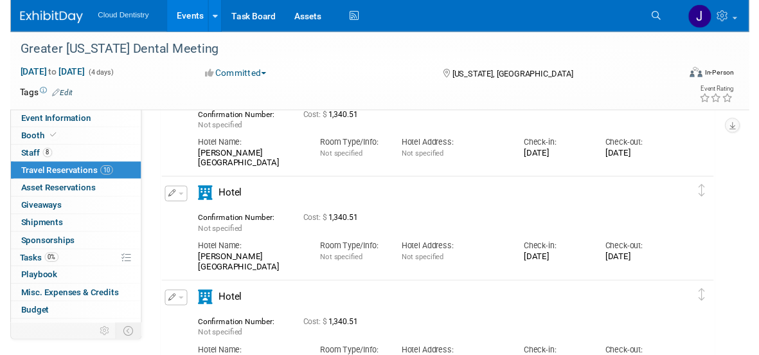
scroll to position [370, 0]
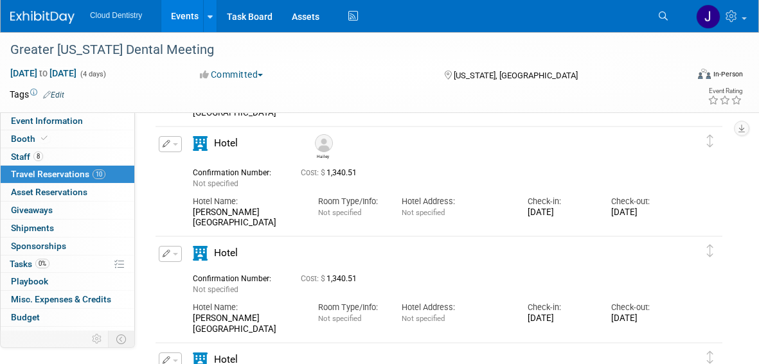
click at [172, 258] on button "button" at bounding box center [170, 254] width 23 height 16
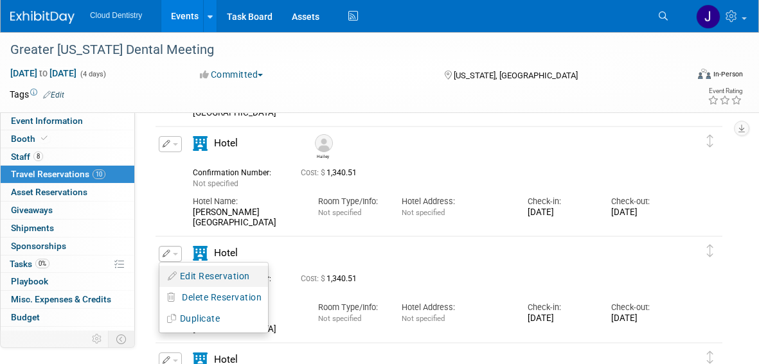
click at [183, 272] on button "Edit Reservation" at bounding box center [213, 276] width 109 height 19
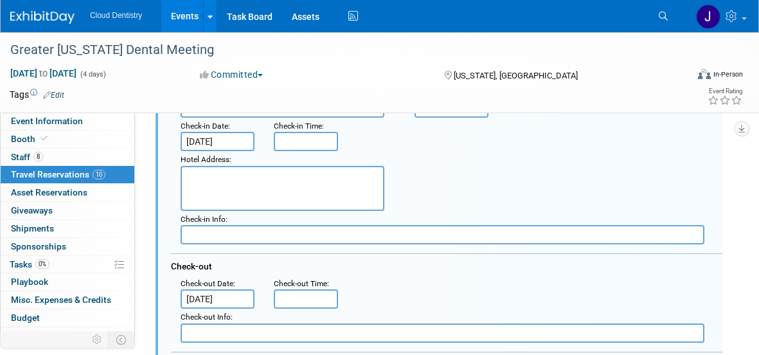
scroll to position [632, 0]
drag, startPoint x: 385, startPoint y: 293, endPoint x: 387, endPoint y: 321, distance: 27.7
click at [385, 292] on div ": Check-out Date : [DATE] Check-out Time :" at bounding box center [451, 291] width 561 height 34
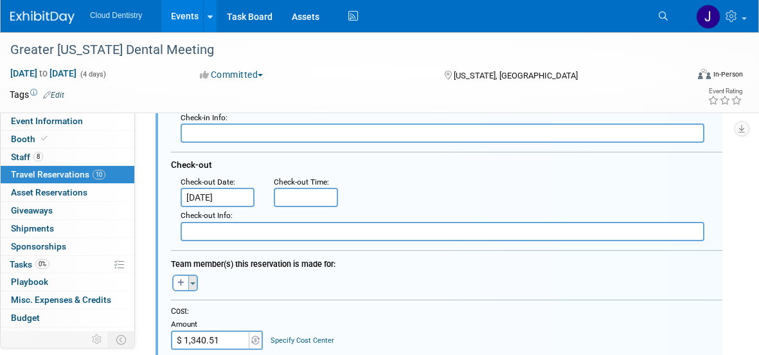
click at [191, 279] on button "Toggle Dropdown" at bounding box center [193, 282] width 10 height 17
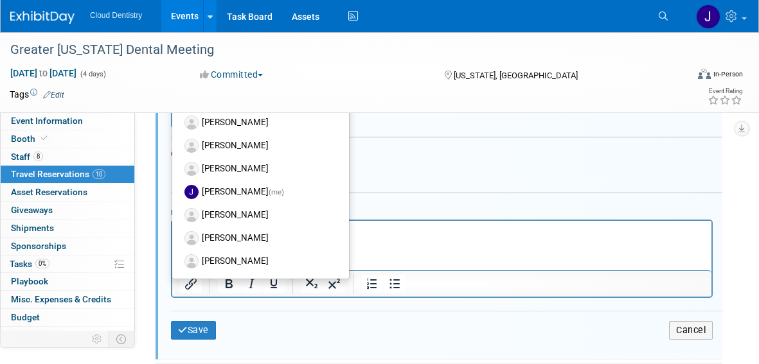
scroll to position [1003, 0]
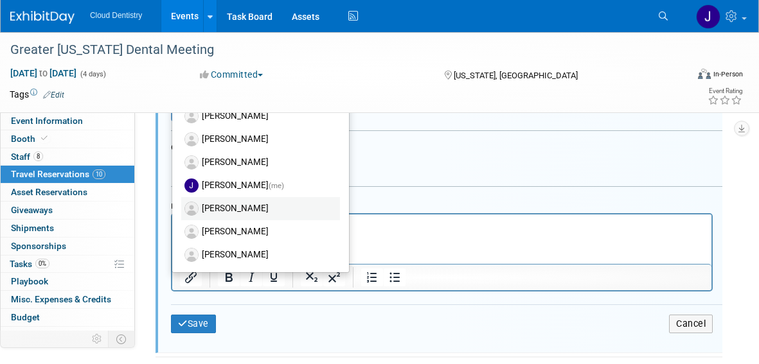
click at [239, 201] on label "[PERSON_NAME]" at bounding box center [260, 208] width 159 height 23
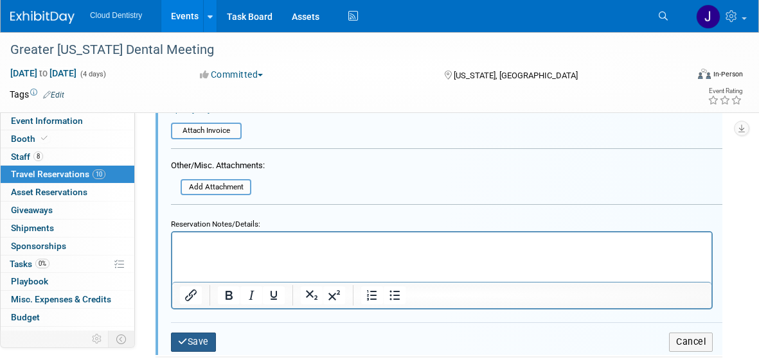
click at [208, 337] on button "Save" at bounding box center [193, 342] width 45 height 19
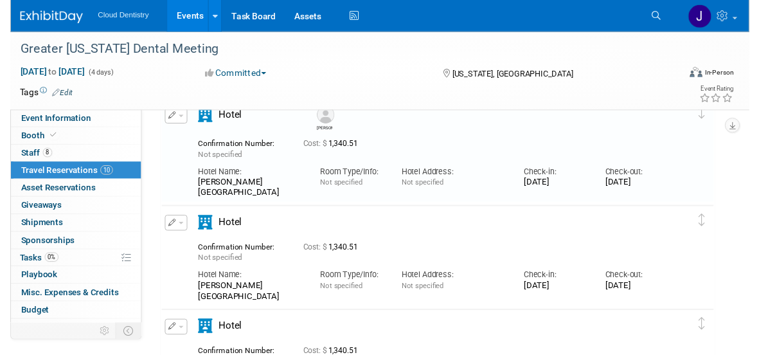
scroll to position [495, 0]
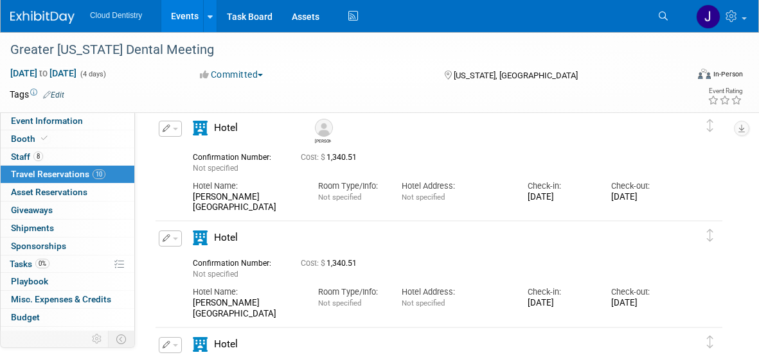
click at [176, 240] on span "button" at bounding box center [175, 239] width 5 height 3
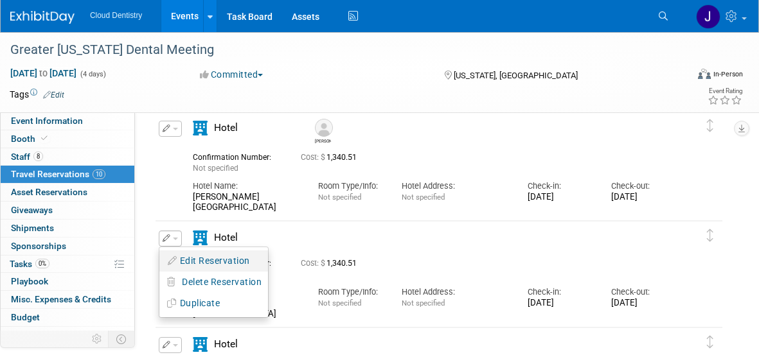
click at [193, 261] on button "Edit Reservation" at bounding box center [213, 261] width 109 height 19
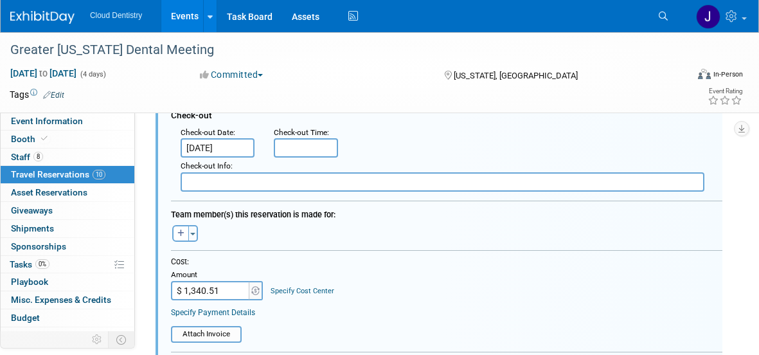
scroll to position [917, 0]
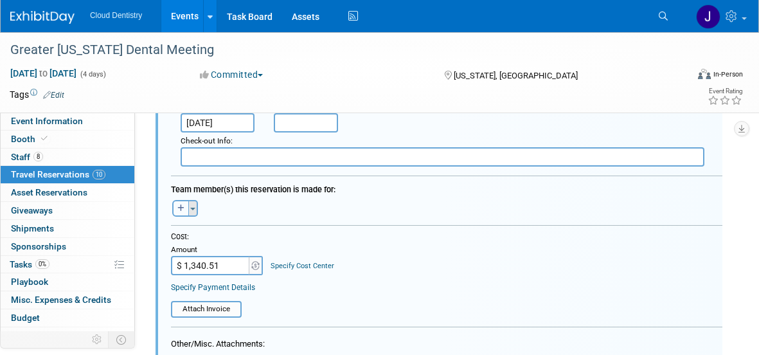
click at [188, 209] on div "Toggle Dropdown Select Anyone Tag a user or a resource Quick (me) -- Select -- …" at bounding box center [185, 208] width 48 height 17
click at [190, 209] on span "button" at bounding box center [192, 209] width 5 height 3
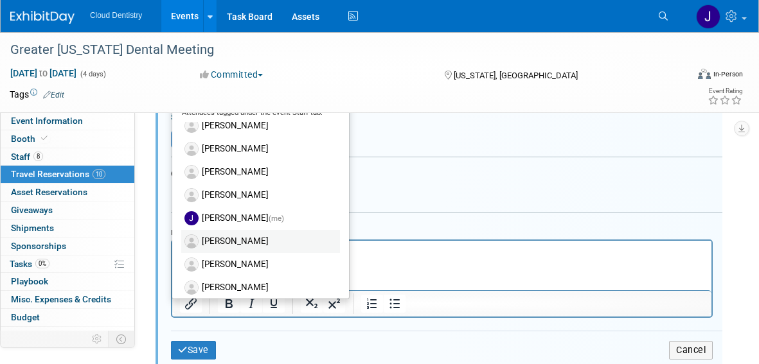
scroll to position [14, 0]
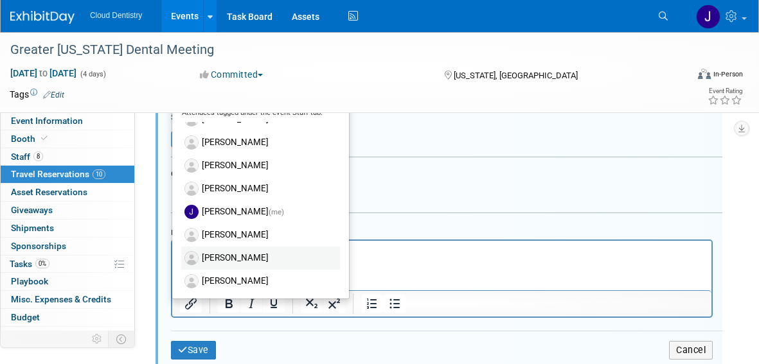
click at [271, 259] on label "[PERSON_NAME]" at bounding box center [260, 258] width 159 height 23
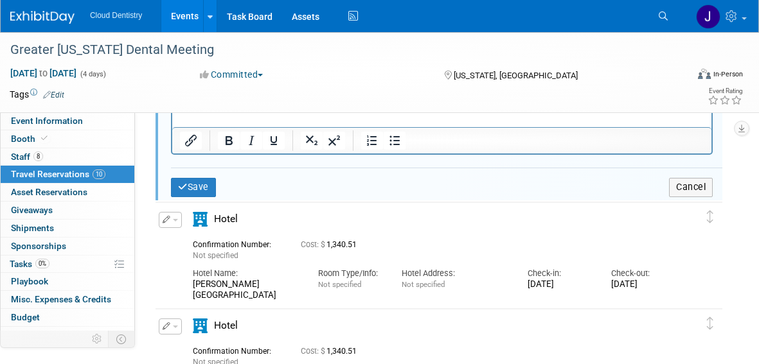
scroll to position [1271, 0]
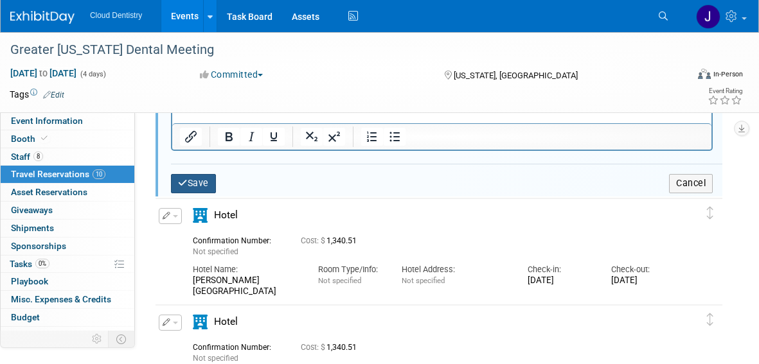
click at [208, 184] on button "Save" at bounding box center [193, 183] width 45 height 19
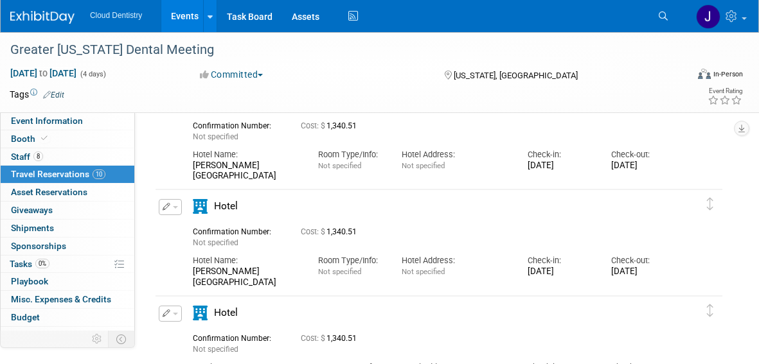
scroll to position [634, 0]
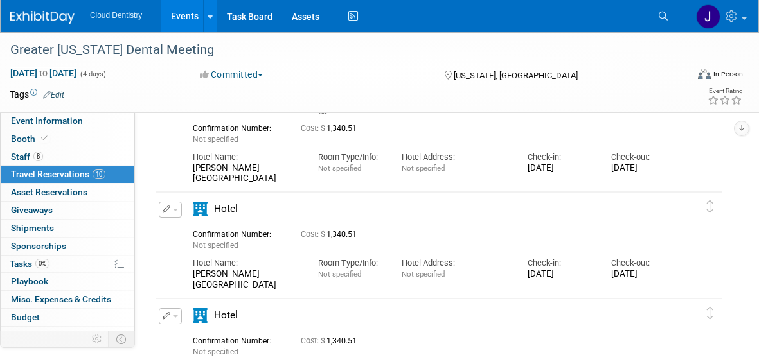
click at [175, 213] on button "button" at bounding box center [170, 210] width 23 height 16
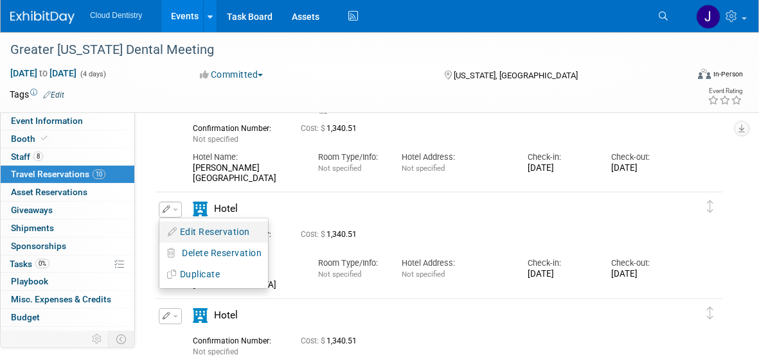
click at [190, 233] on button "Edit Reservation" at bounding box center [213, 232] width 109 height 19
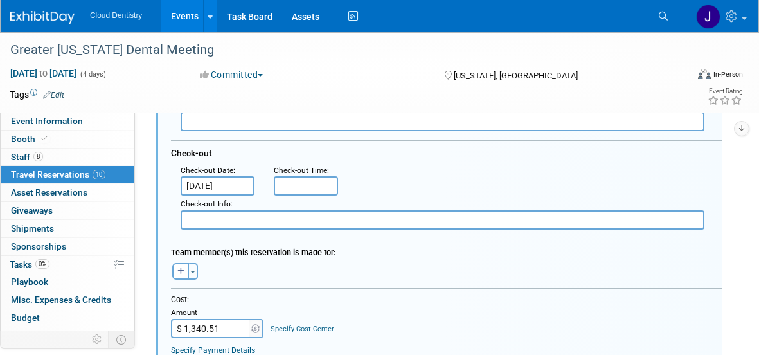
scroll to position [966, 0]
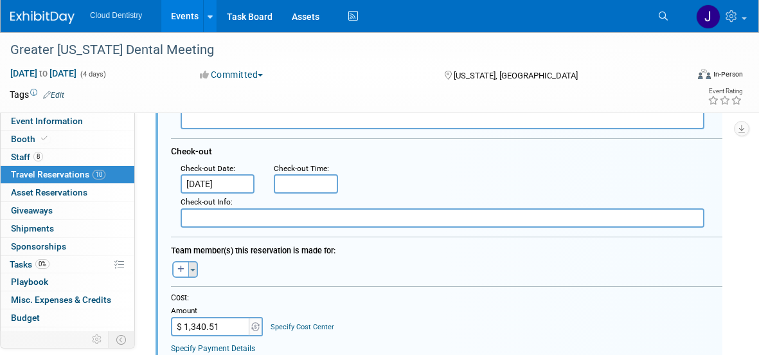
click at [195, 269] on button "Toggle Dropdown" at bounding box center [193, 269] width 10 height 17
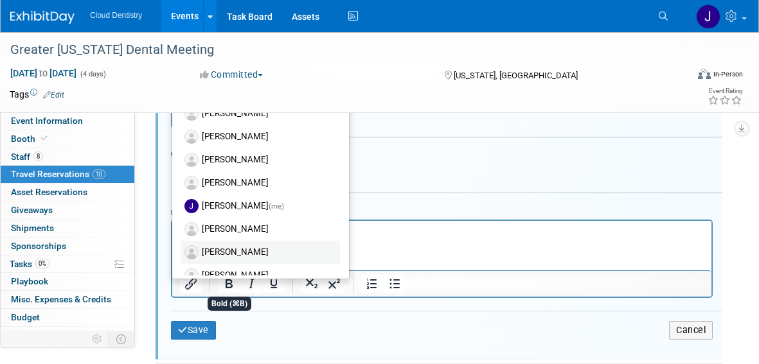
scroll to position [14, 0]
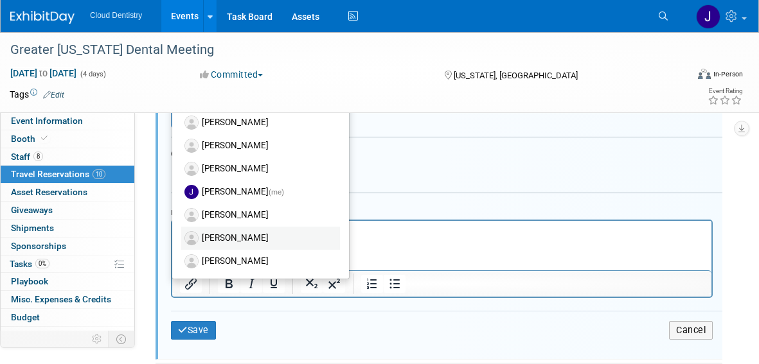
click at [231, 261] on label "[PERSON_NAME]" at bounding box center [260, 261] width 159 height 23
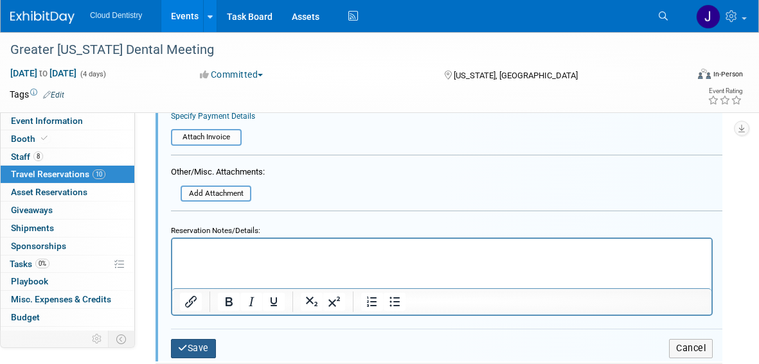
click at [208, 351] on button "Save" at bounding box center [193, 348] width 45 height 19
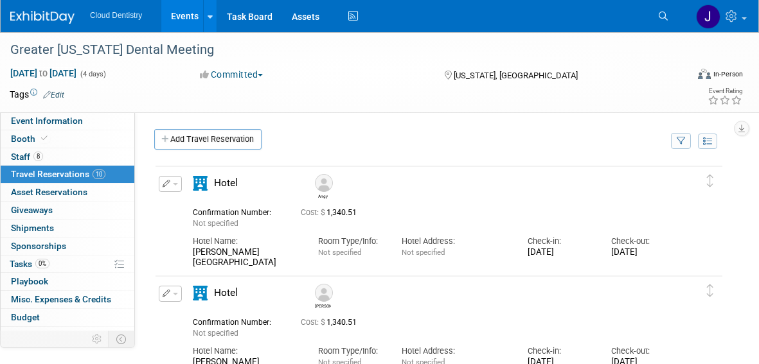
scroll to position [0, 0]
